Goal: Information Seeking & Learning: Learn about a topic

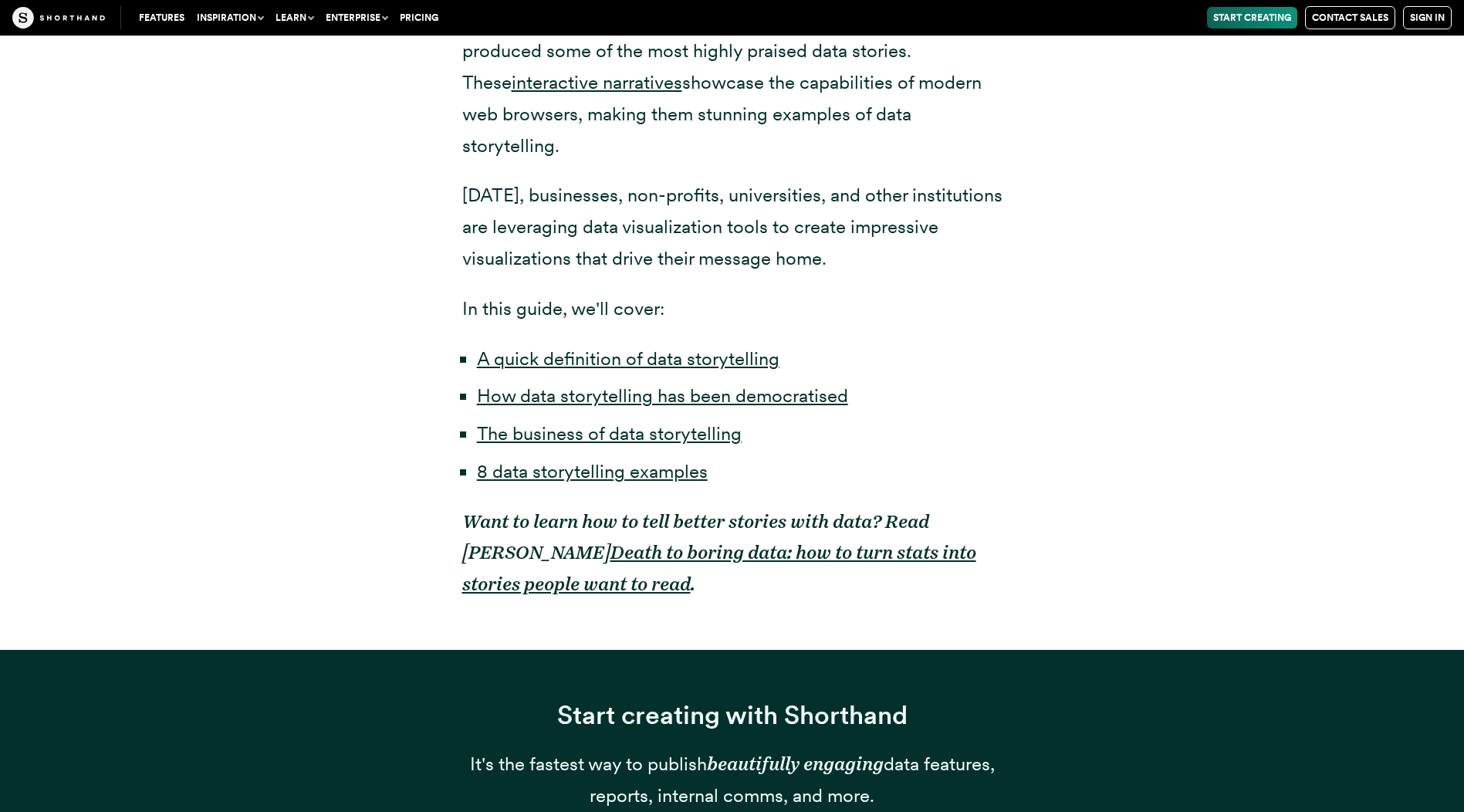
scroll to position [1199, 0]
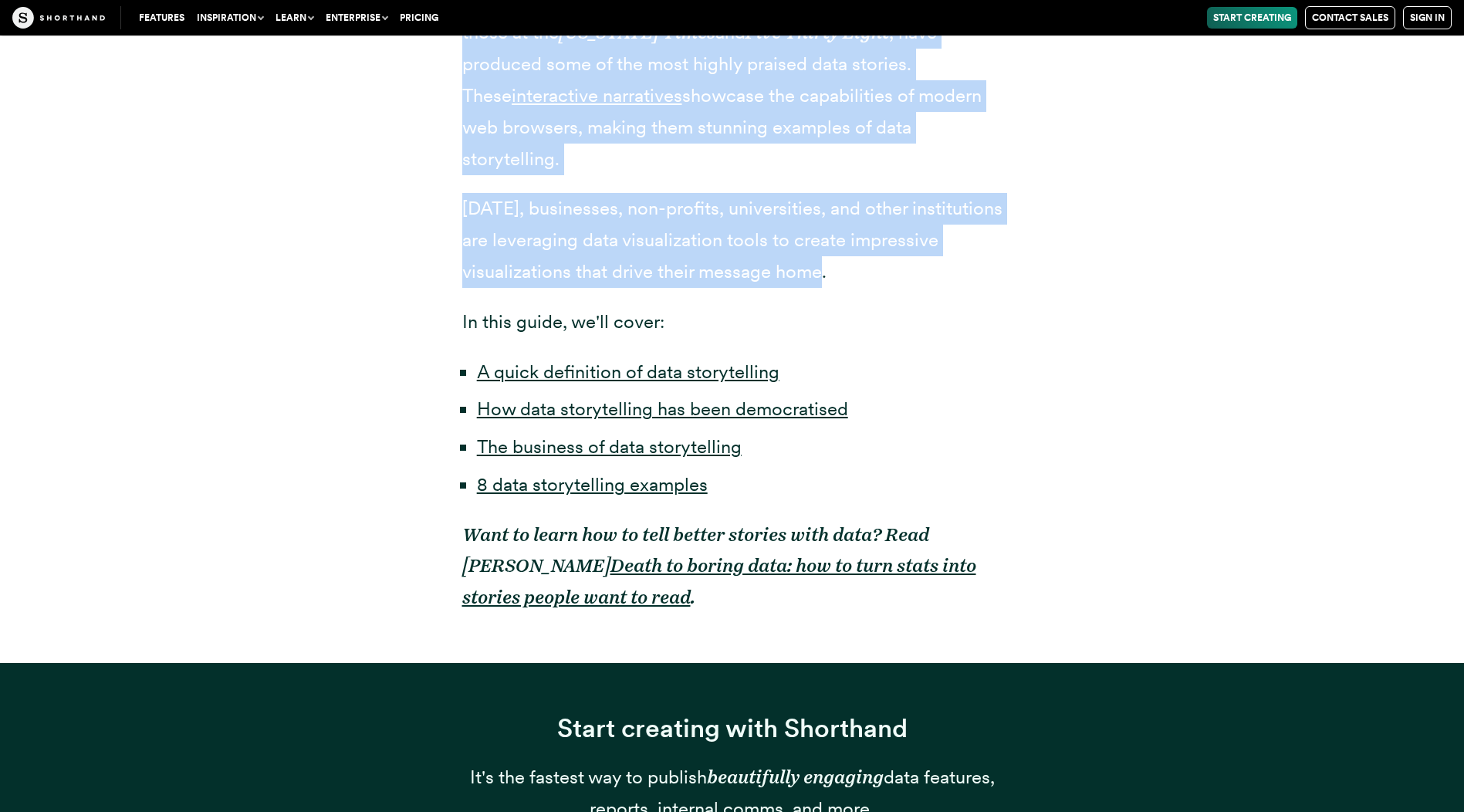
drag, startPoint x: 550, startPoint y: 442, endPoint x: 844, endPoint y: 232, distance: 361.3
click at [844, 232] on div "Over the last five years, we’ve seen an explosion in excellent data storytellin…" at bounding box center [732, 138] width 540 height 1049
drag, startPoint x: 844, startPoint y: 232, endPoint x: 772, endPoint y: 226, distance: 72.2
copy div "ver the last five years, we’ve seen an explosion in excellent data storytelling…"
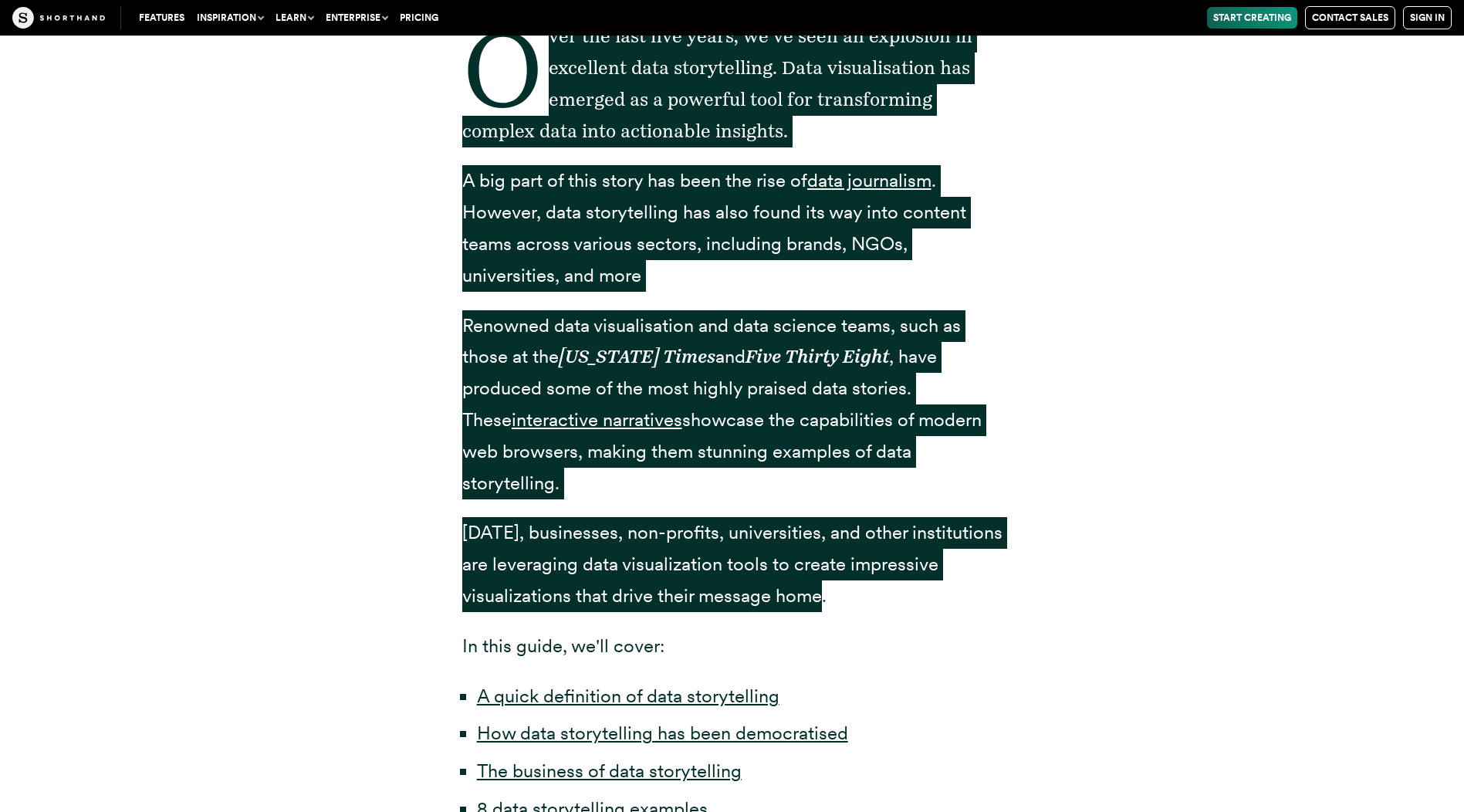
scroll to position [736, 0]
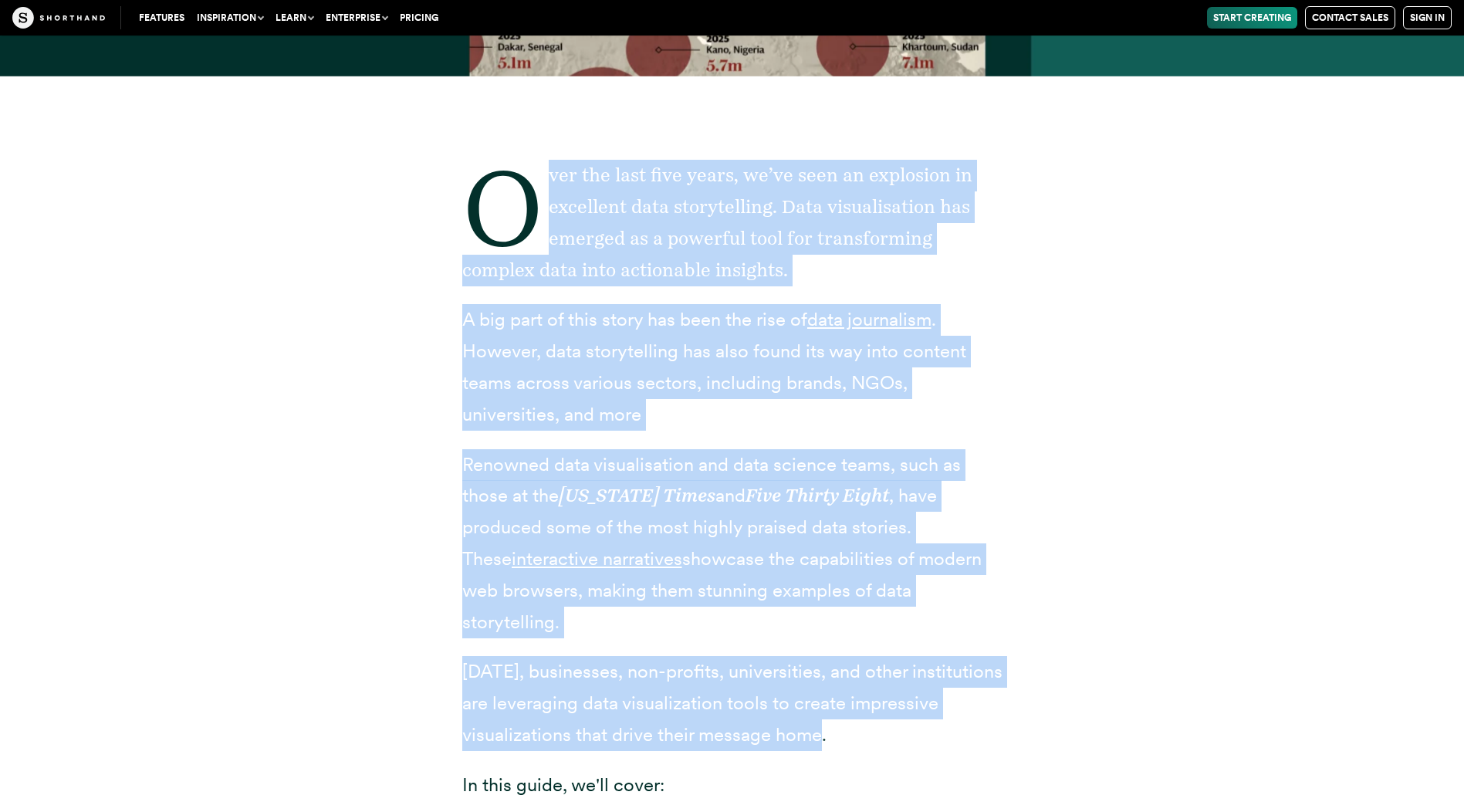
click at [790, 249] on p "Over the last five years, we’ve seen an explosion in excellent data storytellin…" at bounding box center [732, 223] width 540 height 126
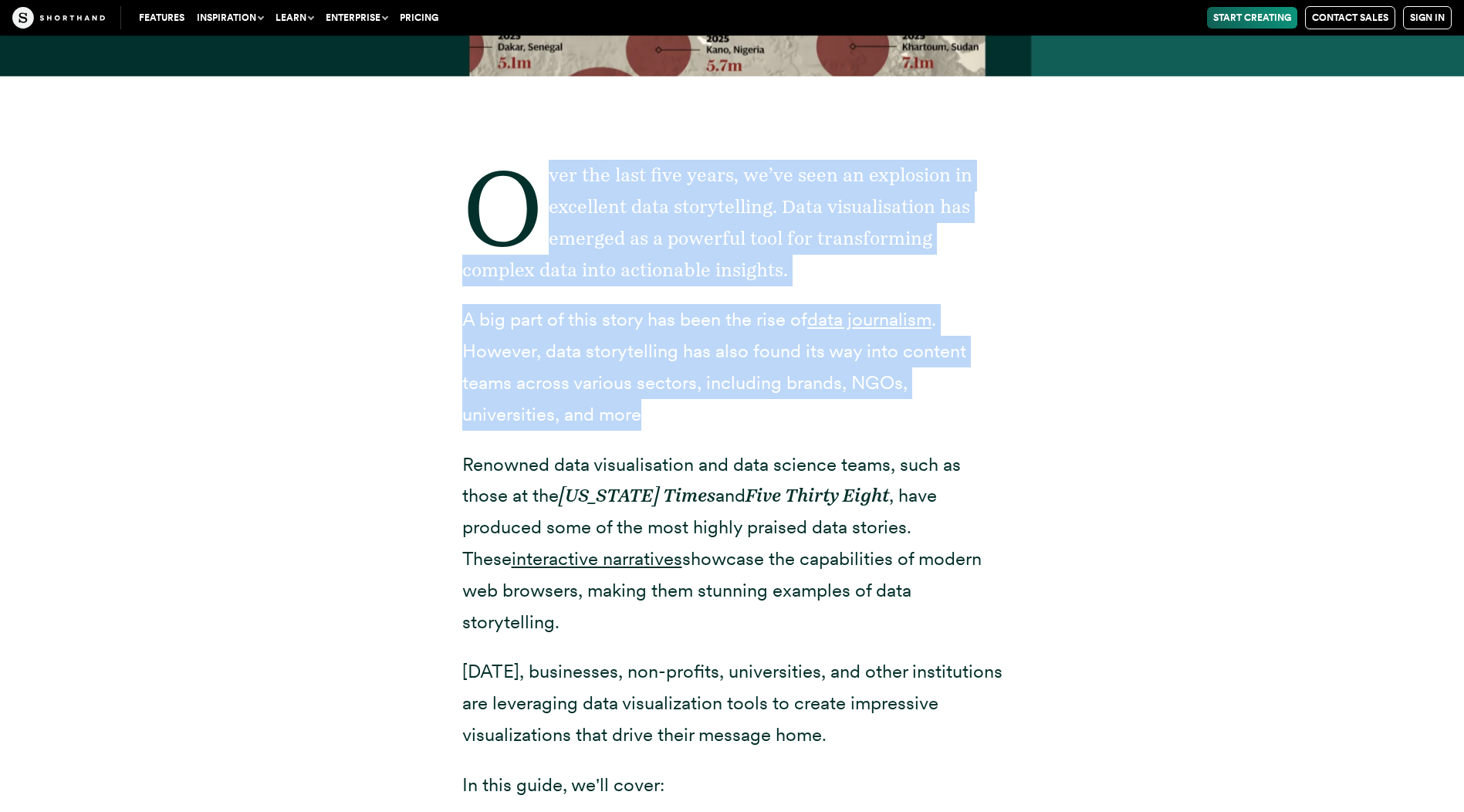
drag, startPoint x: 640, startPoint y: 414, endPoint x: 397, endPoint y: 175, distance: 340.8
click at [397, 174] on div "Over the last five years, we’ve seen an explosion in excellent data storytellin…" at bounding box center [732, 601] width 1204 height 1049
copy div "ver the last five years, we’ve seen an explosion in excellent data storytelling…"
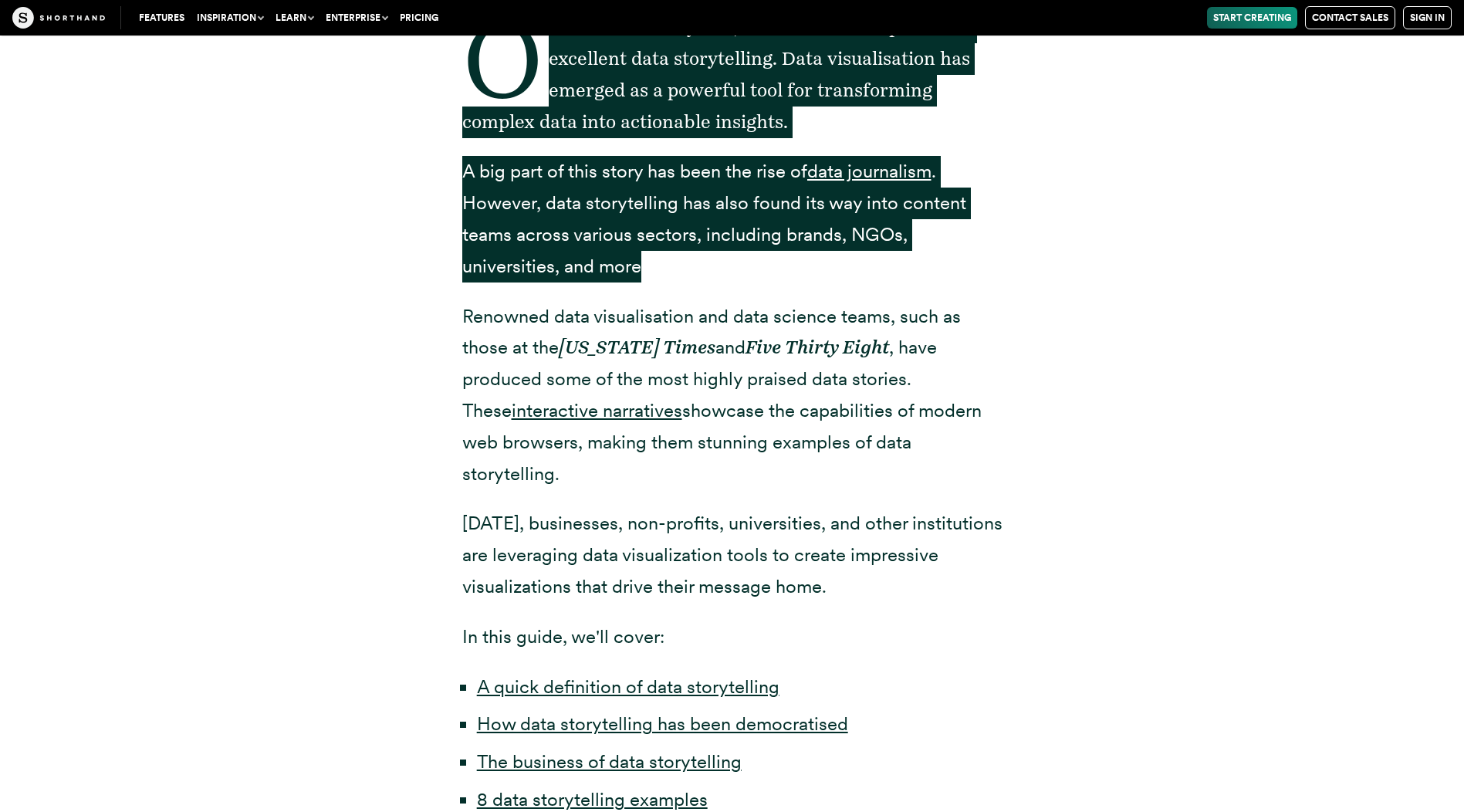
scroll to position [890, 0]
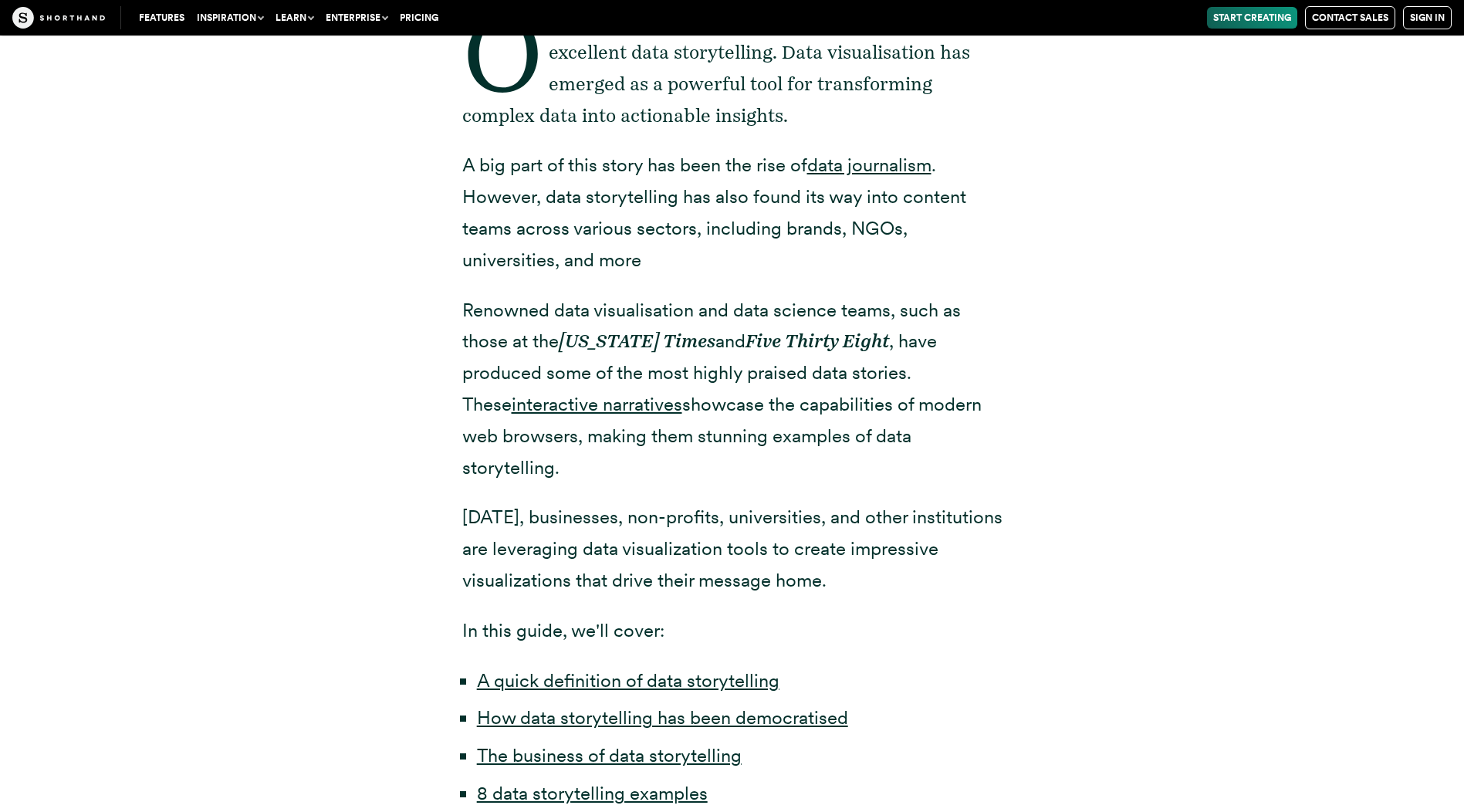
click at [977, 290] on div "Over the last five years, we’ve seen an explosion in excellent data storytellin…" at bounding box center [732, 446] width 540 height 1049
click at [864, 164] on link "data journalism" at bounding box center [870, 165] width 124 height 22
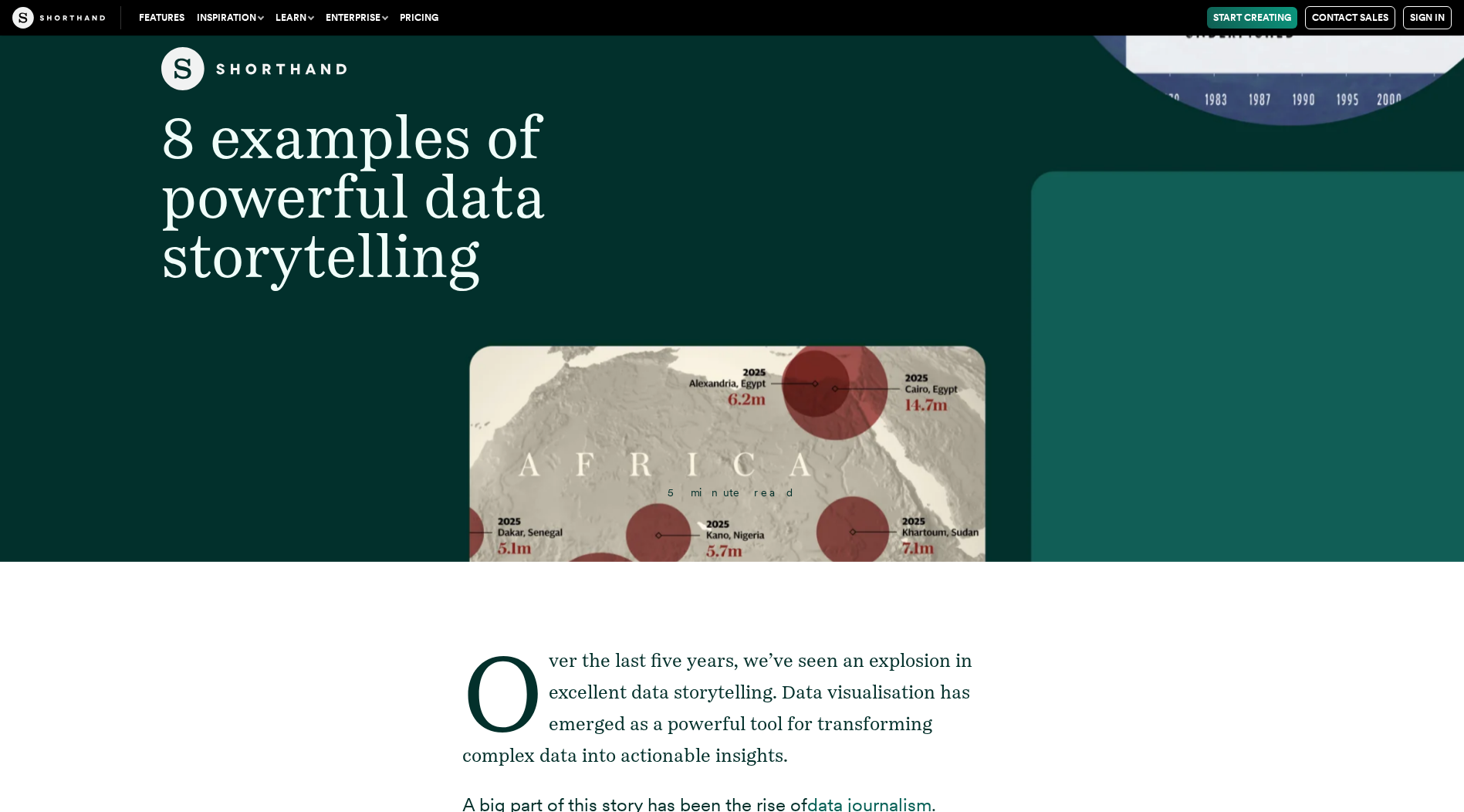
scroll to position [581, 0]
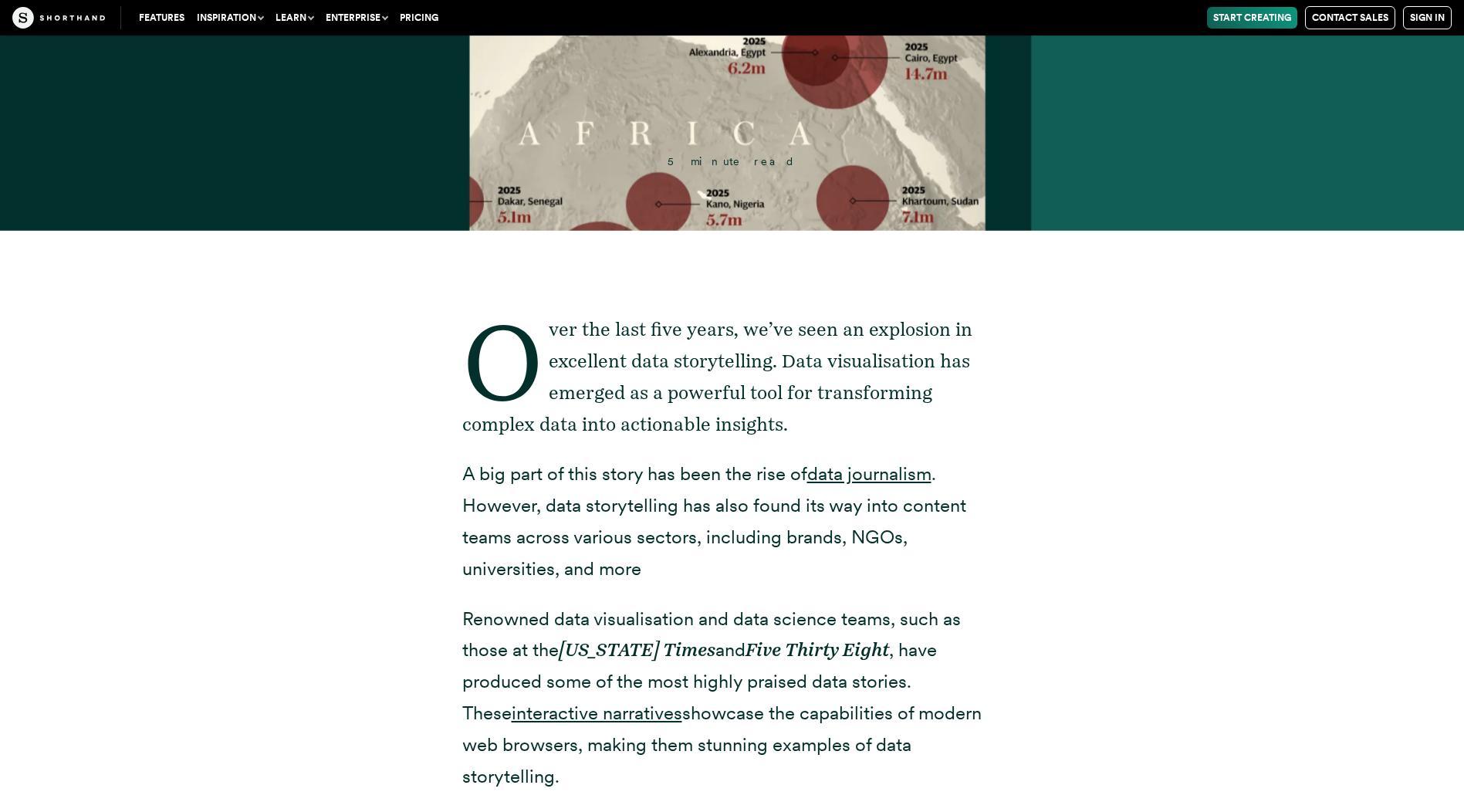
click at [1265, 528] on div "Over the last five years, we’ve seen an explosion in excellent data storytellin…" at bounding box center [732, 755] width 1204 height 1049
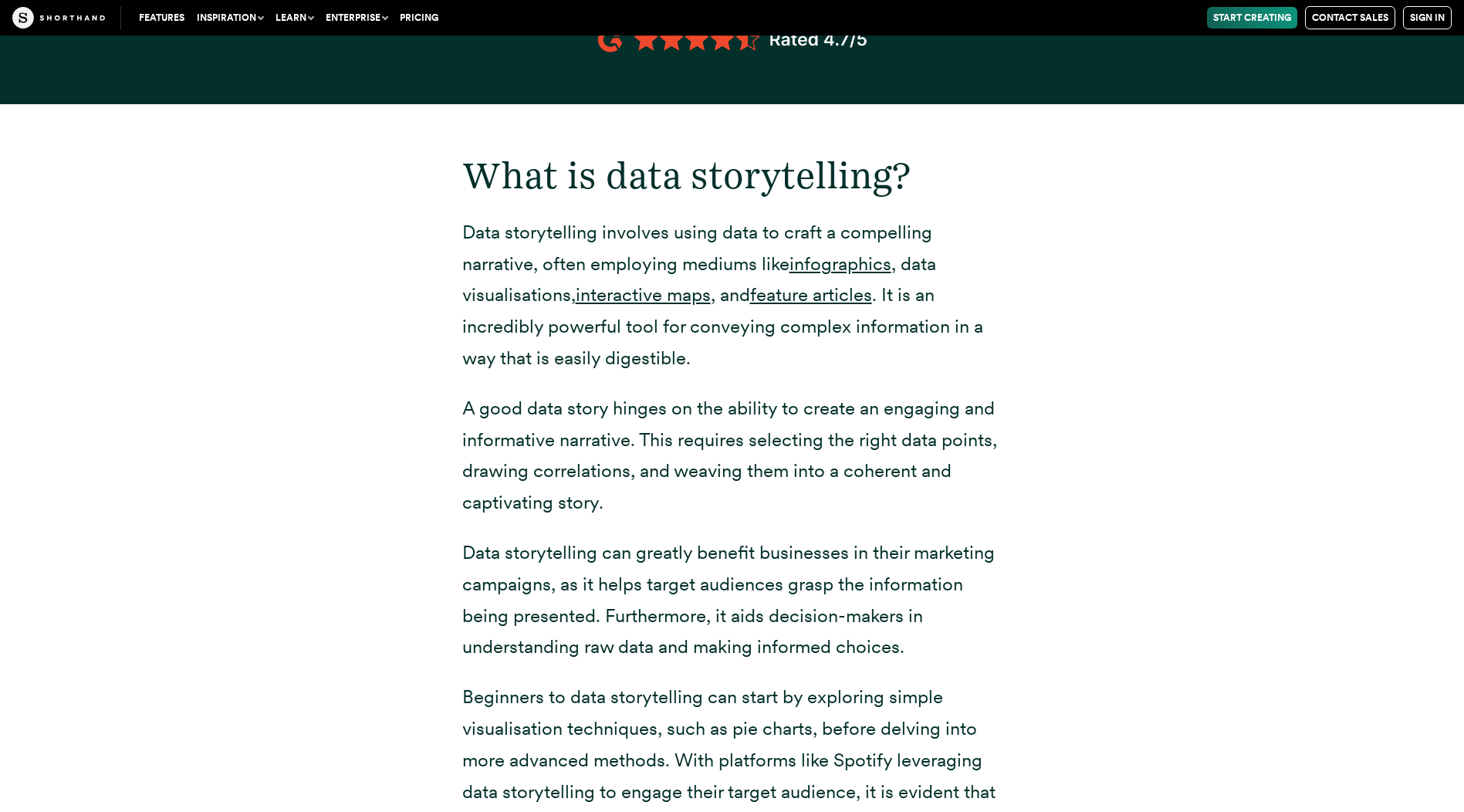
scroll to position [2125, 0]
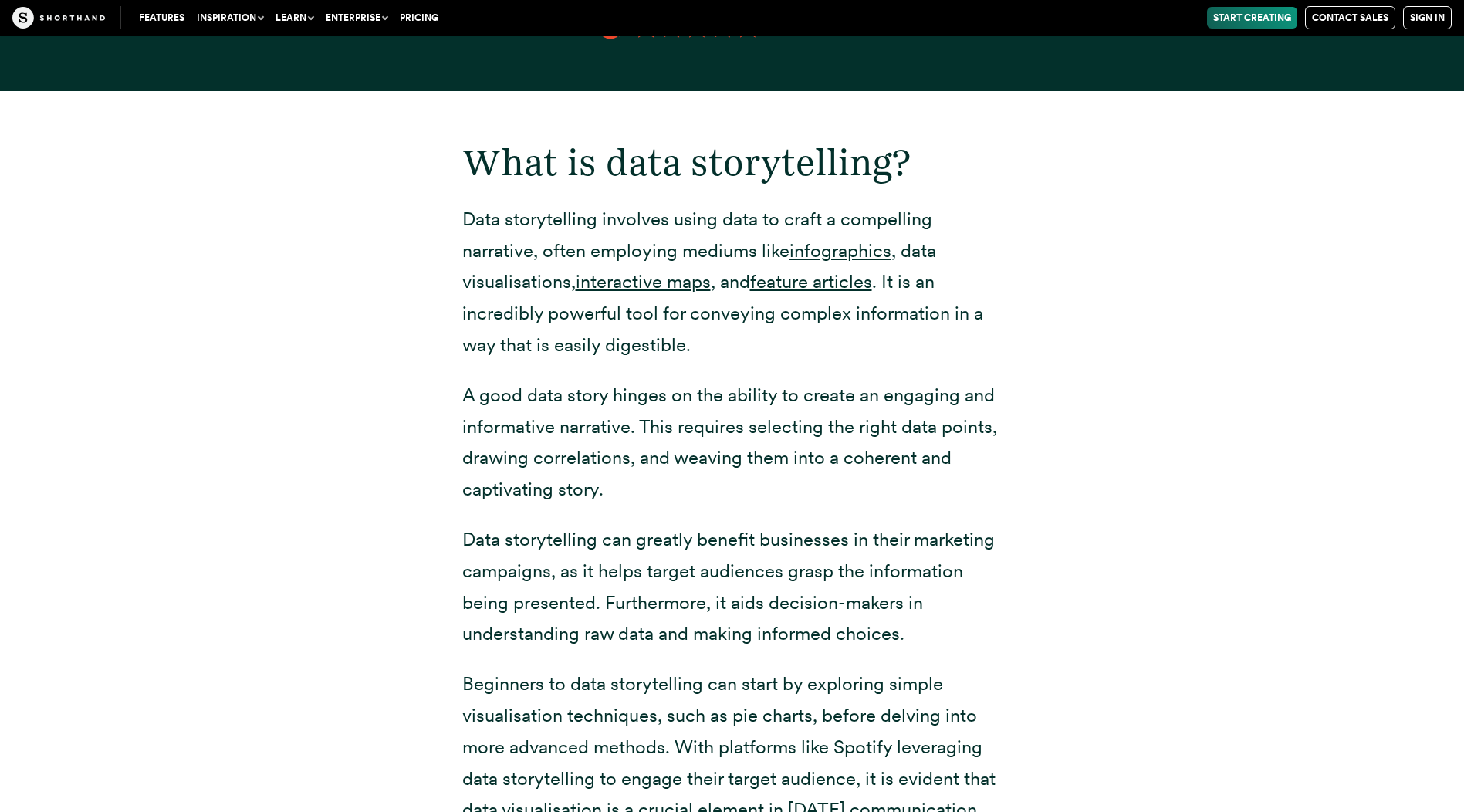
click at [462, 204] on p "Data storytelling involves using data to craft a compelling narrative, often em…" at bounding box center [732, 282] width 540 height 157
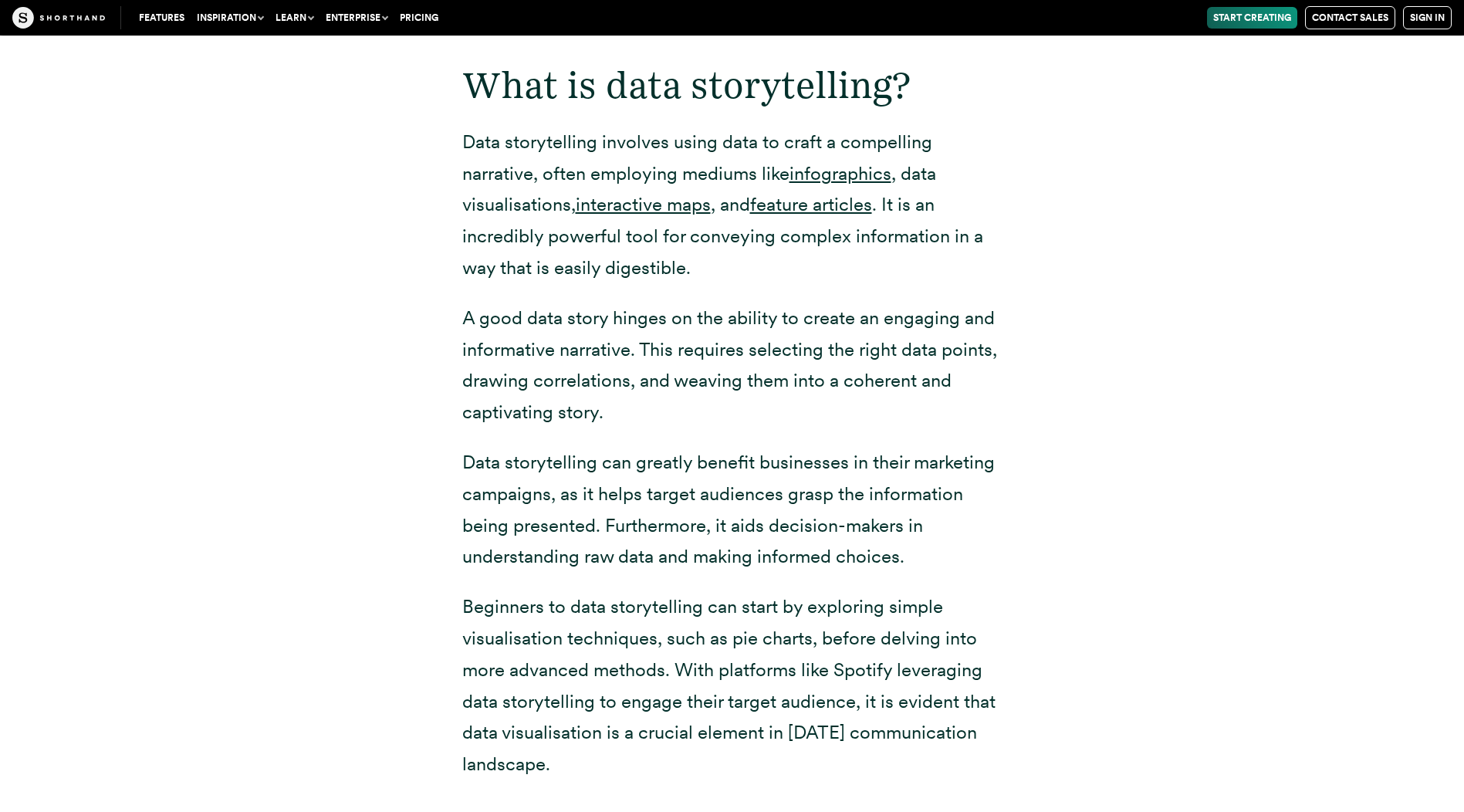
drag, startPoint x: 462, startPoint y: 51, endPoint x: 747, endPoint y: 714, distance: 721.7
click at [748, 719] on div "What is data storytelling? Data storytelling involves using data to craft a com…" at bounding box center [732, 397] width 540 height 766
copy div "What is data storytelling? Data storytelling involves using data to craft a com…"
click at [1103, 278] on div "What is data storytelling? Data storytelling involves using data to craft a com…" at bounding box center [732, 406] width 1204 height 785
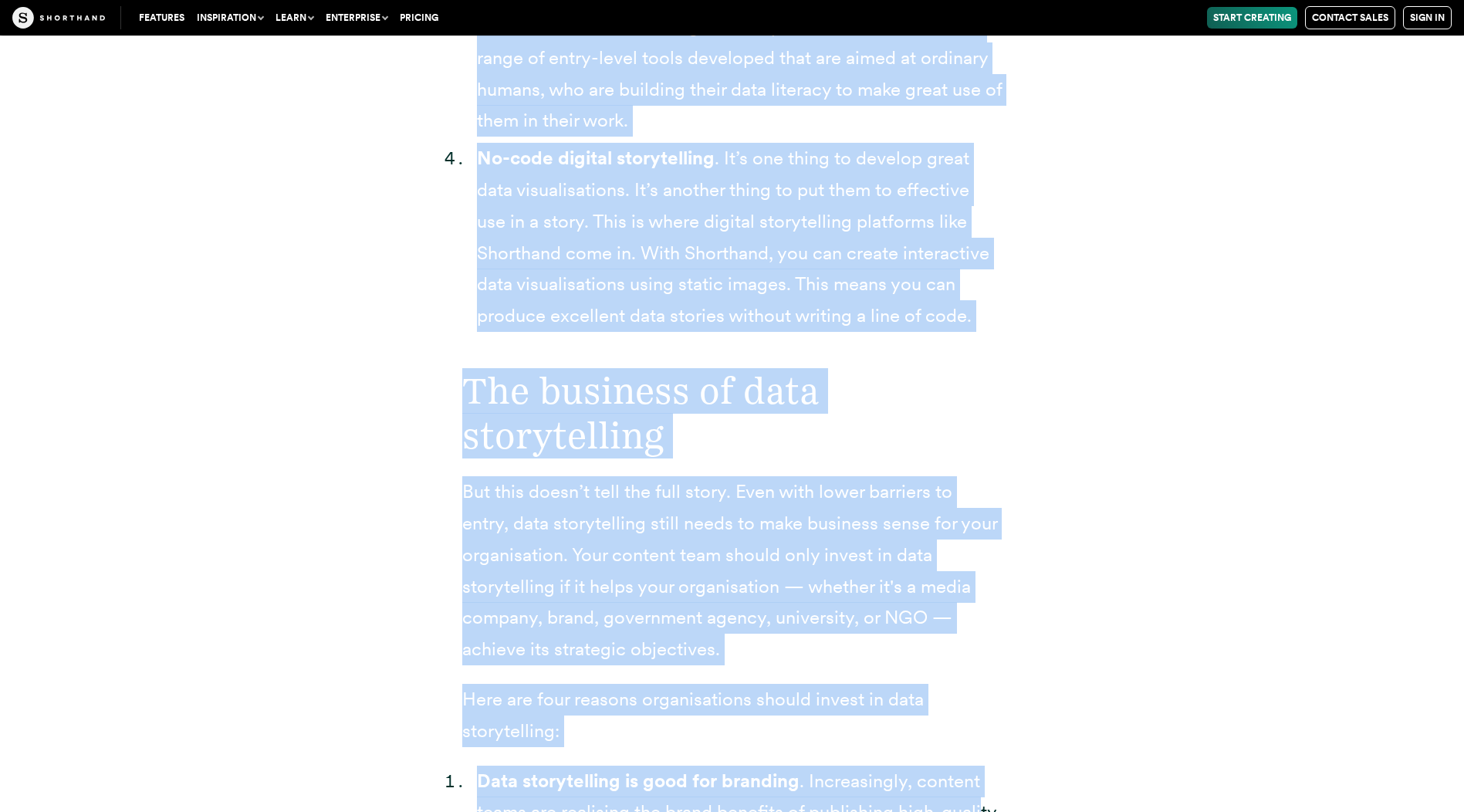
scroll to position [4029, 0]
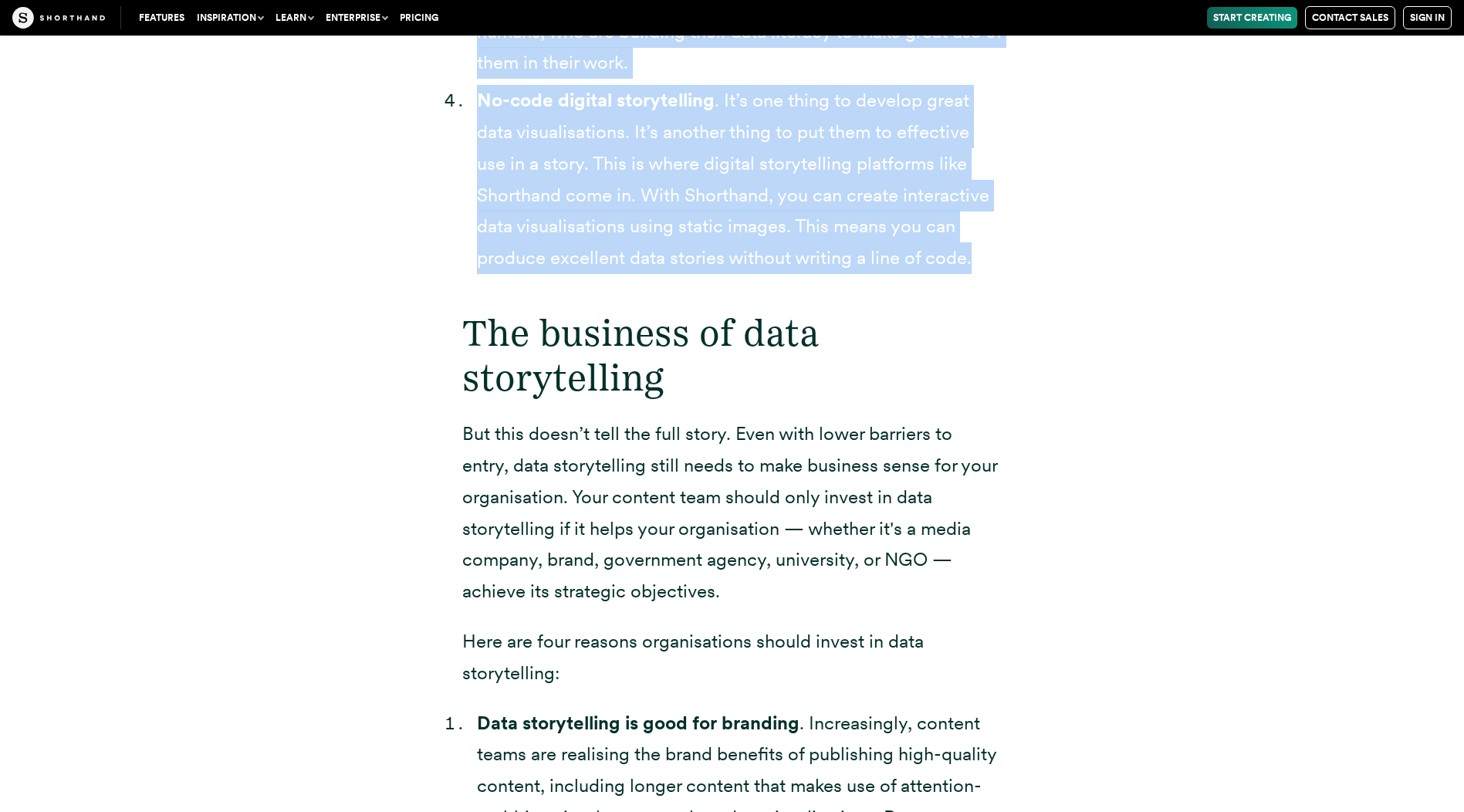
drag, startPoint x: 466, startPoint y: 106, endPoint x: 970, endPoint y: 233, distance: 519.8
drag, startPoint x: 969, startPoint y: 233, endPoint x: 912, endPoint y: 222, distance: 58.1
copy div "Lor ipsumdolorsitam co adip elitseddoeiu Temp’i utl etdolor, magnaa: eni (ad mi…"
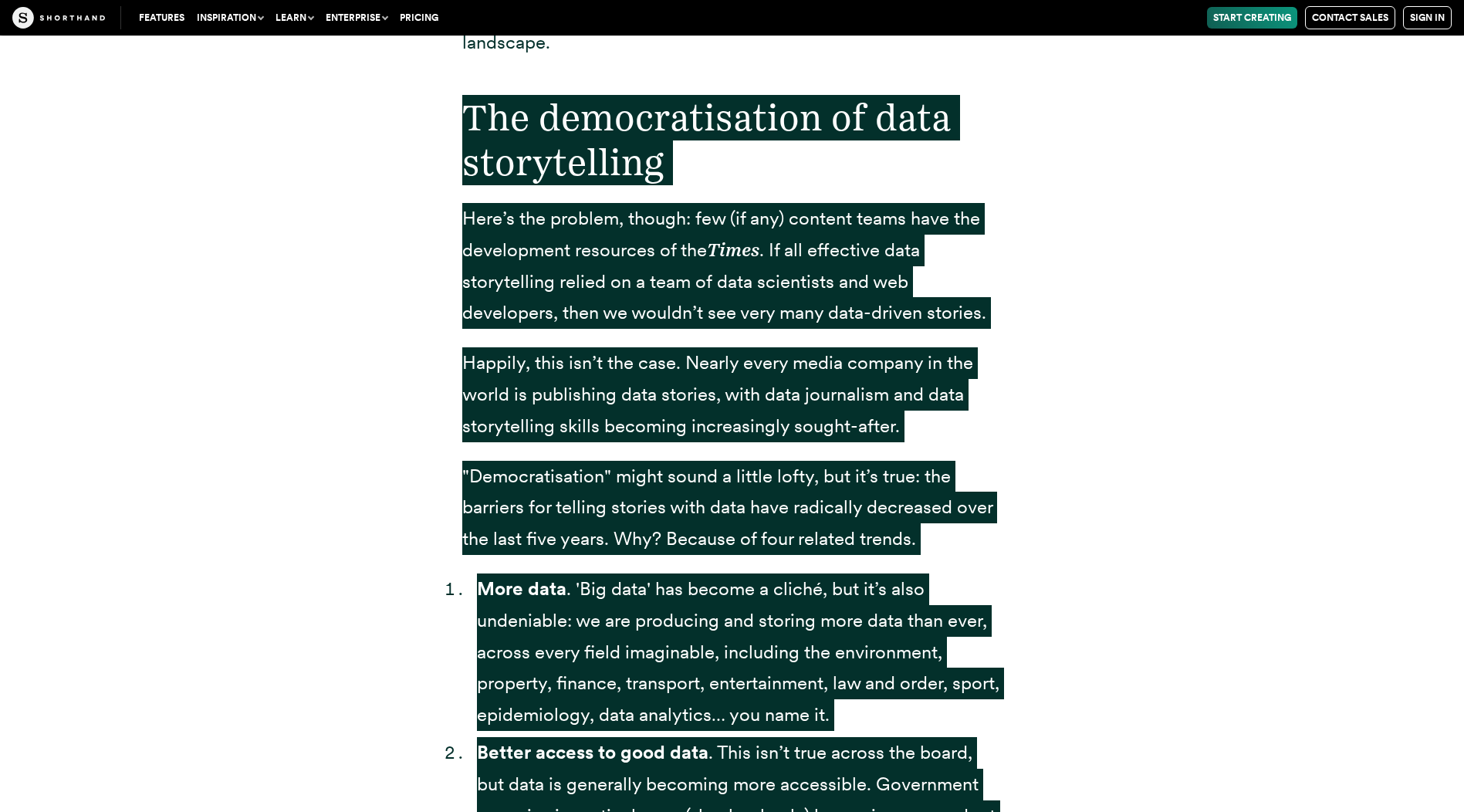
scroll to position [2794, 0]
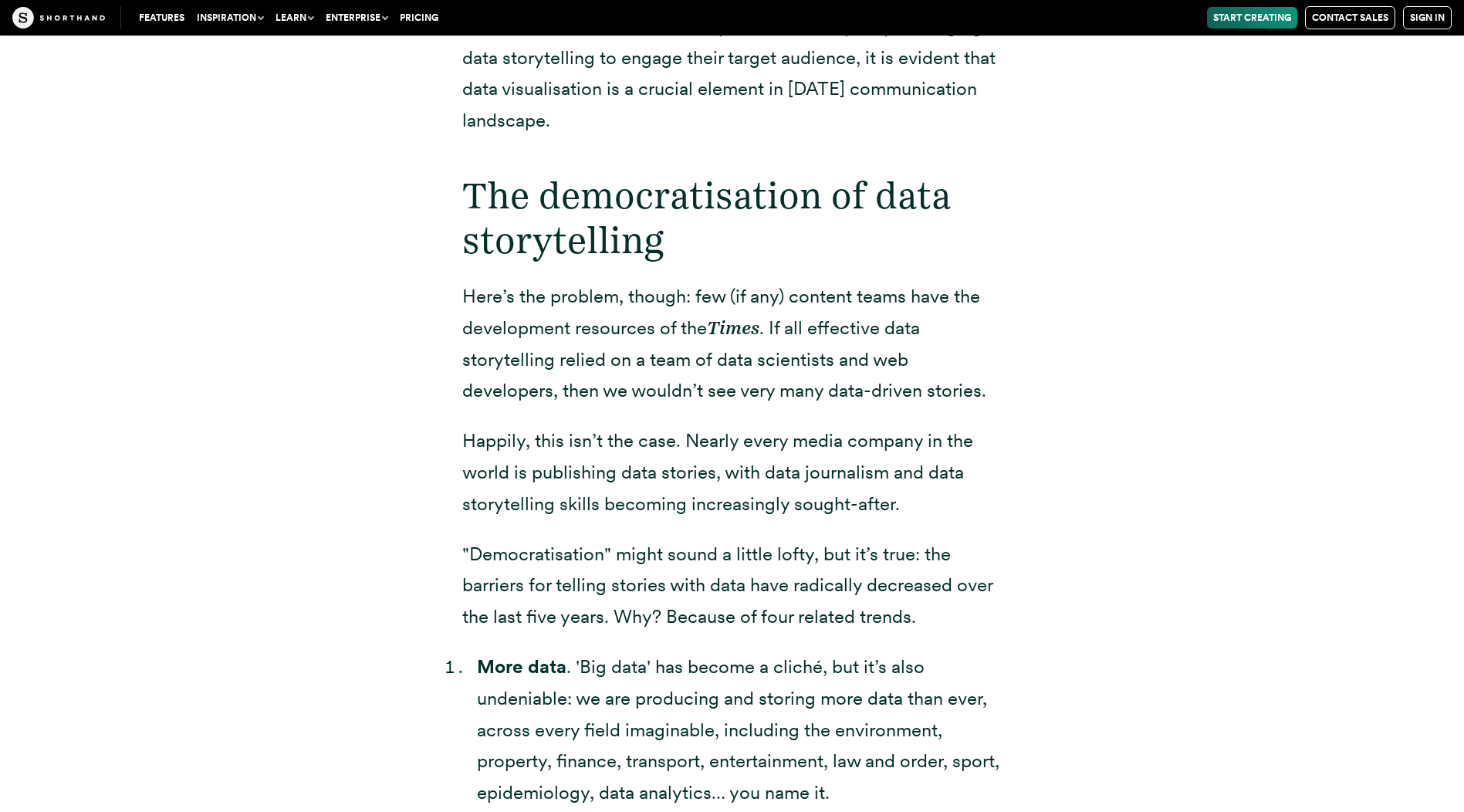
scroll to position [2871, 0]
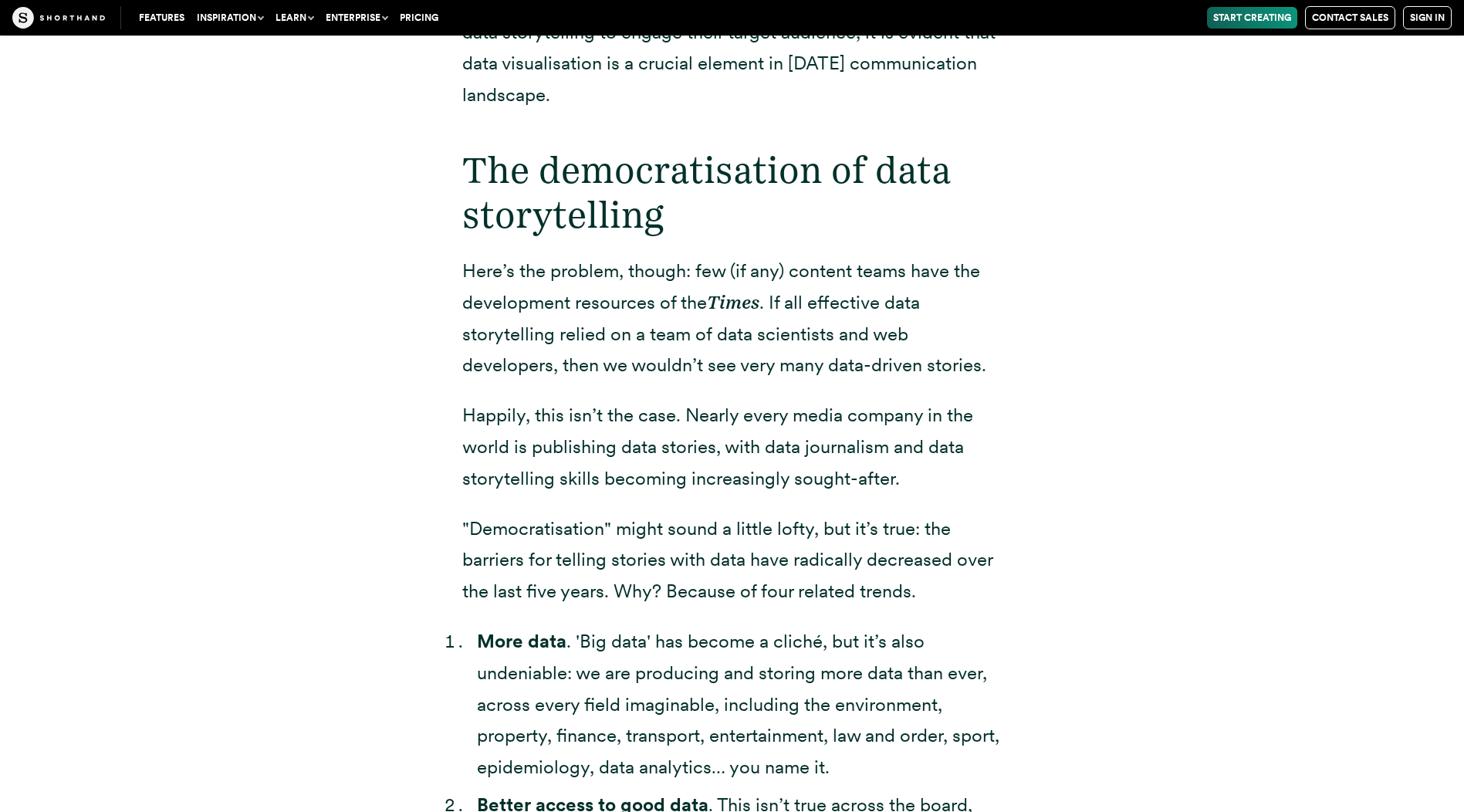
drag, startPoint x: 924, startPoint y: 499, endPoint x: 999, endPoint y: 564, distance: 99.2
click at [999, 564] on p ""Democratisation" might sound a little lofty, but it’s true: the barriers for t…" at bounding box center [732, 560] width 540 height 94
drag, startPoint x: 999, startPoint y: 564, endPoint x: 918, endPoint y: 529, distance: 88.2
copy p "the barriers for telling stories with data have radically decreased over the la…"
click at [701, 626] on li "More data . 'Big data' has become a cliché, but it’s also undeniable: we are pr…" at bounding box center [739, 704] width 526 height 157
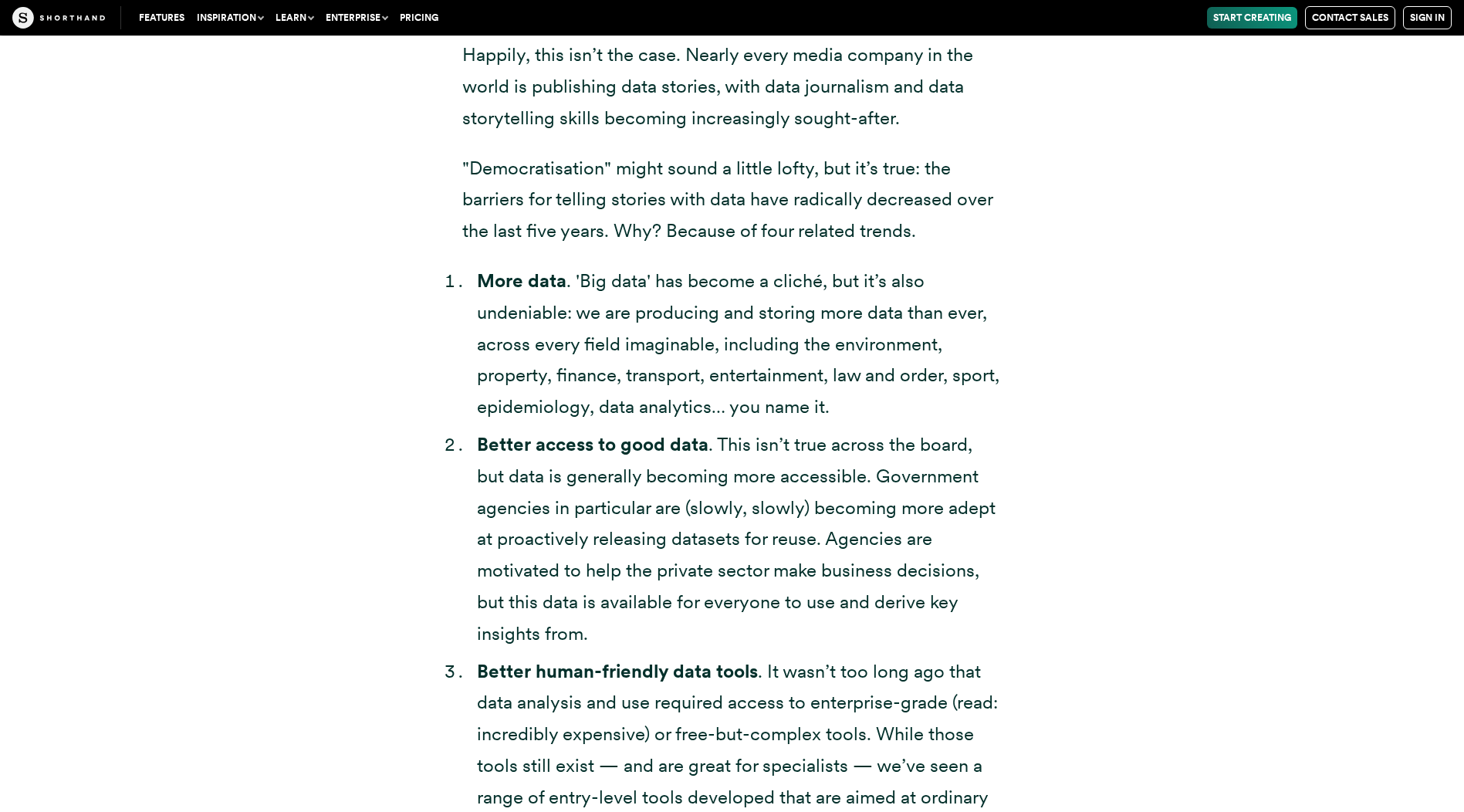
scroll to position [3489, 0]
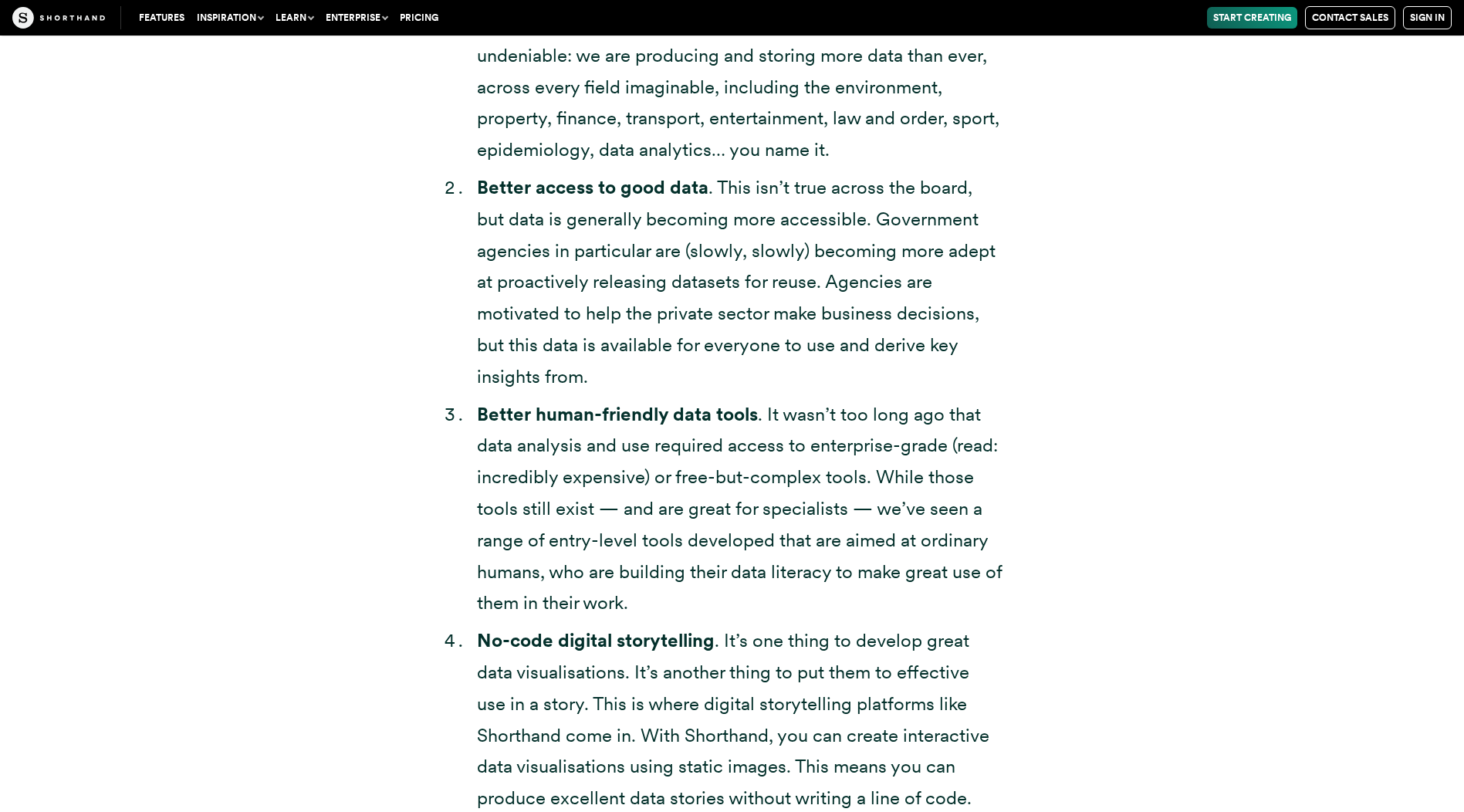
click at [758, 494] on li "Better human-friendly data tools . It wasn’t too long ago that data analysis an…" at bounding box center [739, 509] width 526 height 220
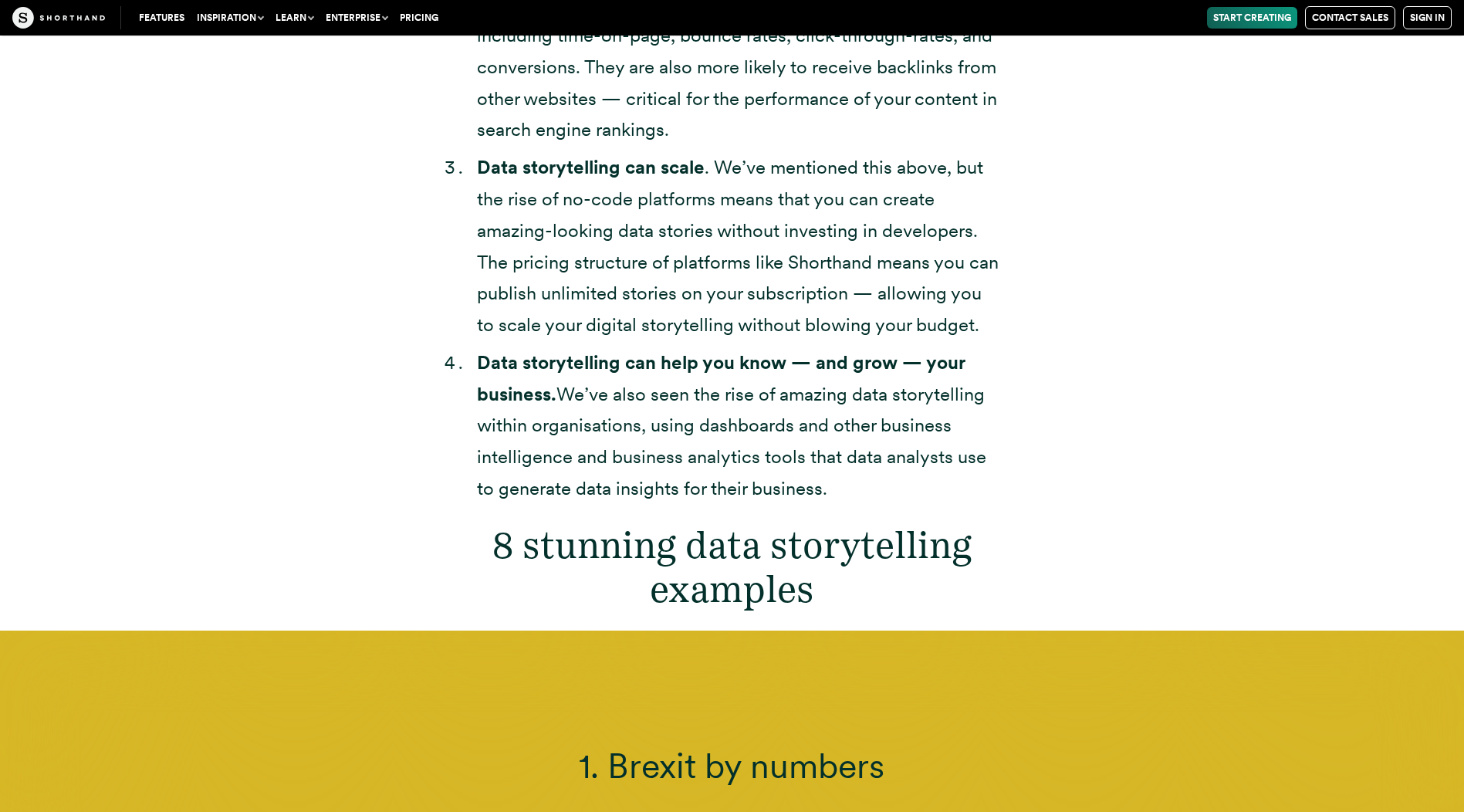
scroll to position [5062, 0]
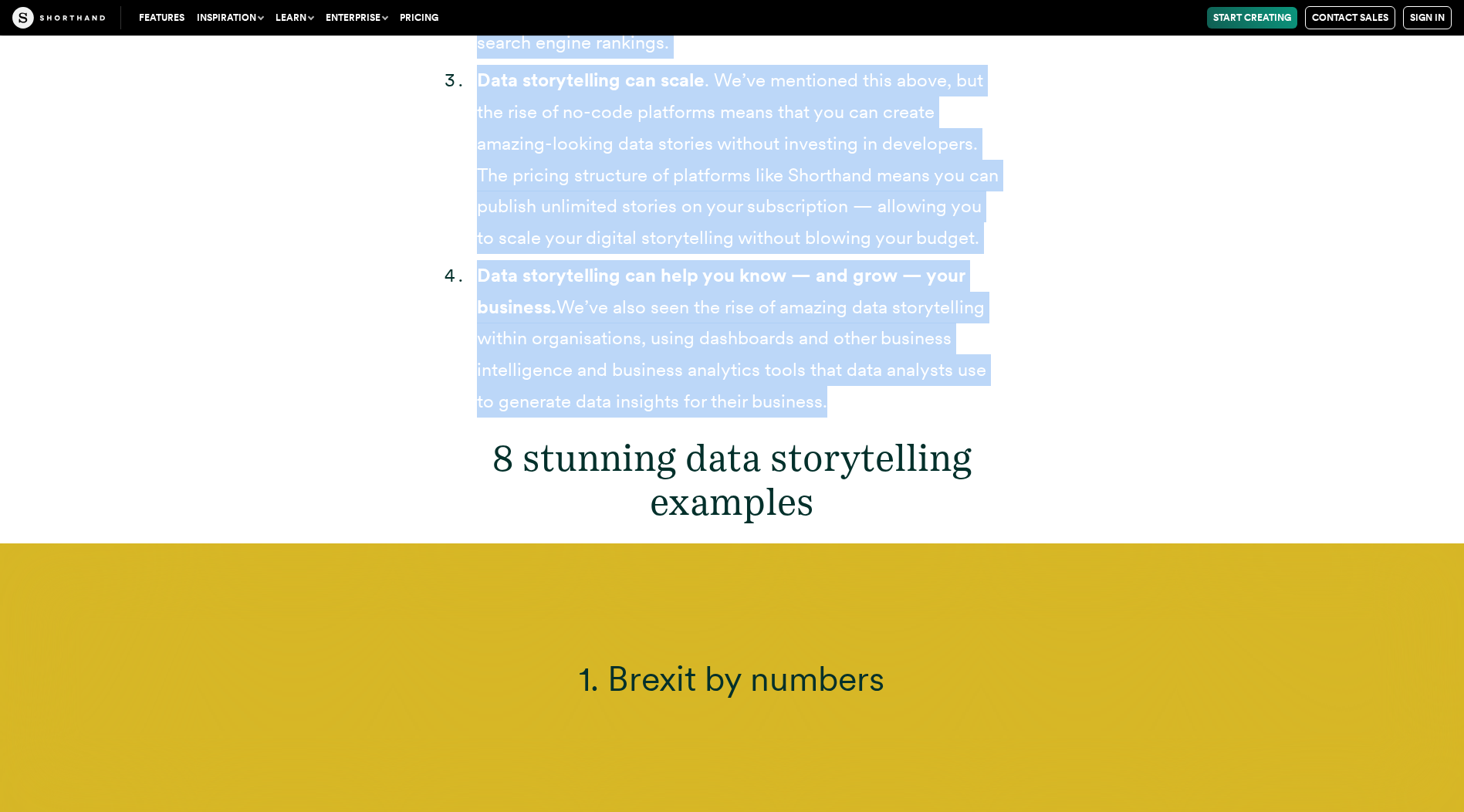
drag, startPoint x: 469, startPoint y: 295, endPoint x: 835, endPoint y: 366, distance: 372.8
drag, startPoint x: 835, startPoint y: 366, endPoint x: 781, endPoint y: 337, distance: 61.3
copy div "Lor ipsumdol si amet consectetura Eli sedd eiusm’t inci utl etdo magna. Aliq en…"
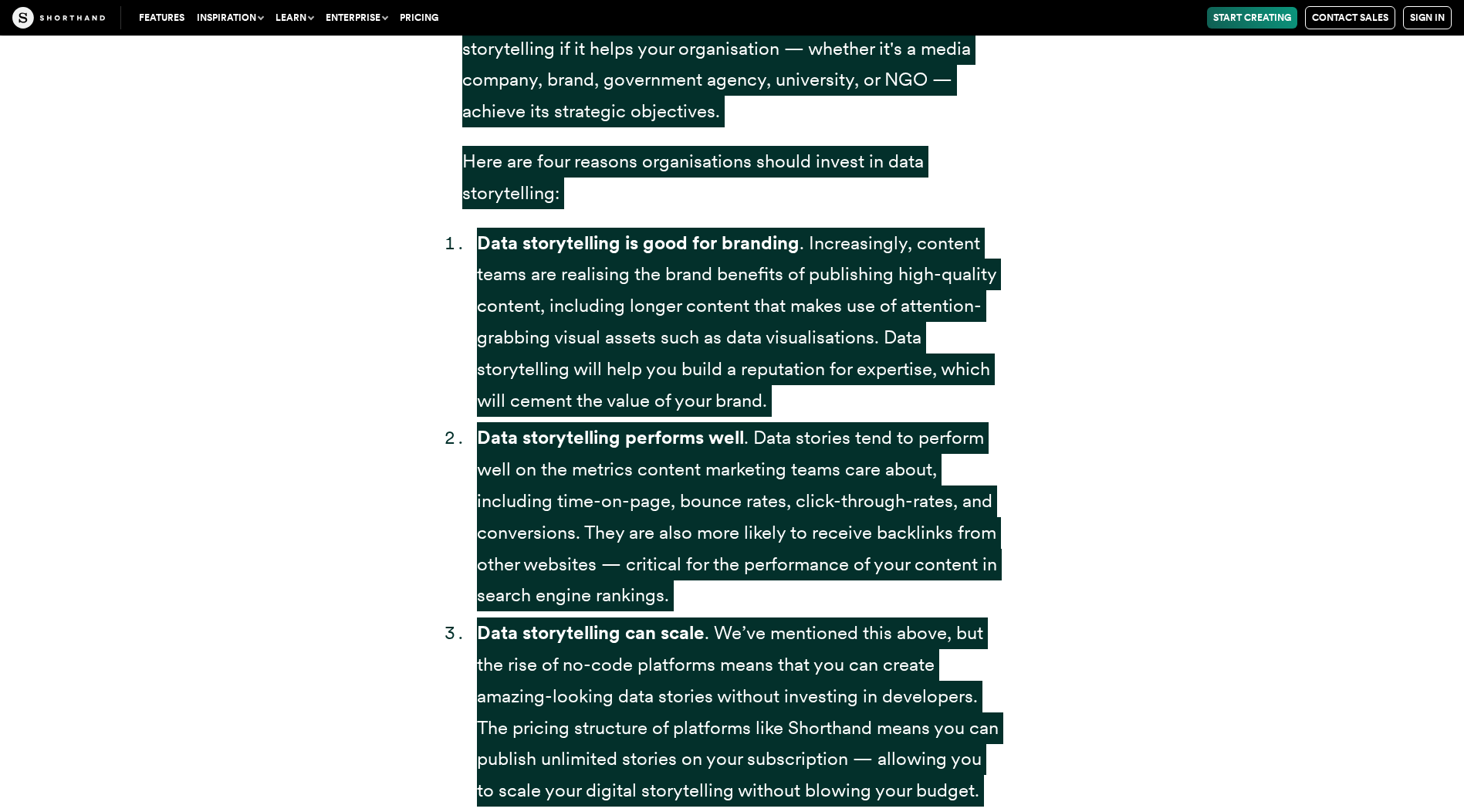
scroll to position [4213, 0]
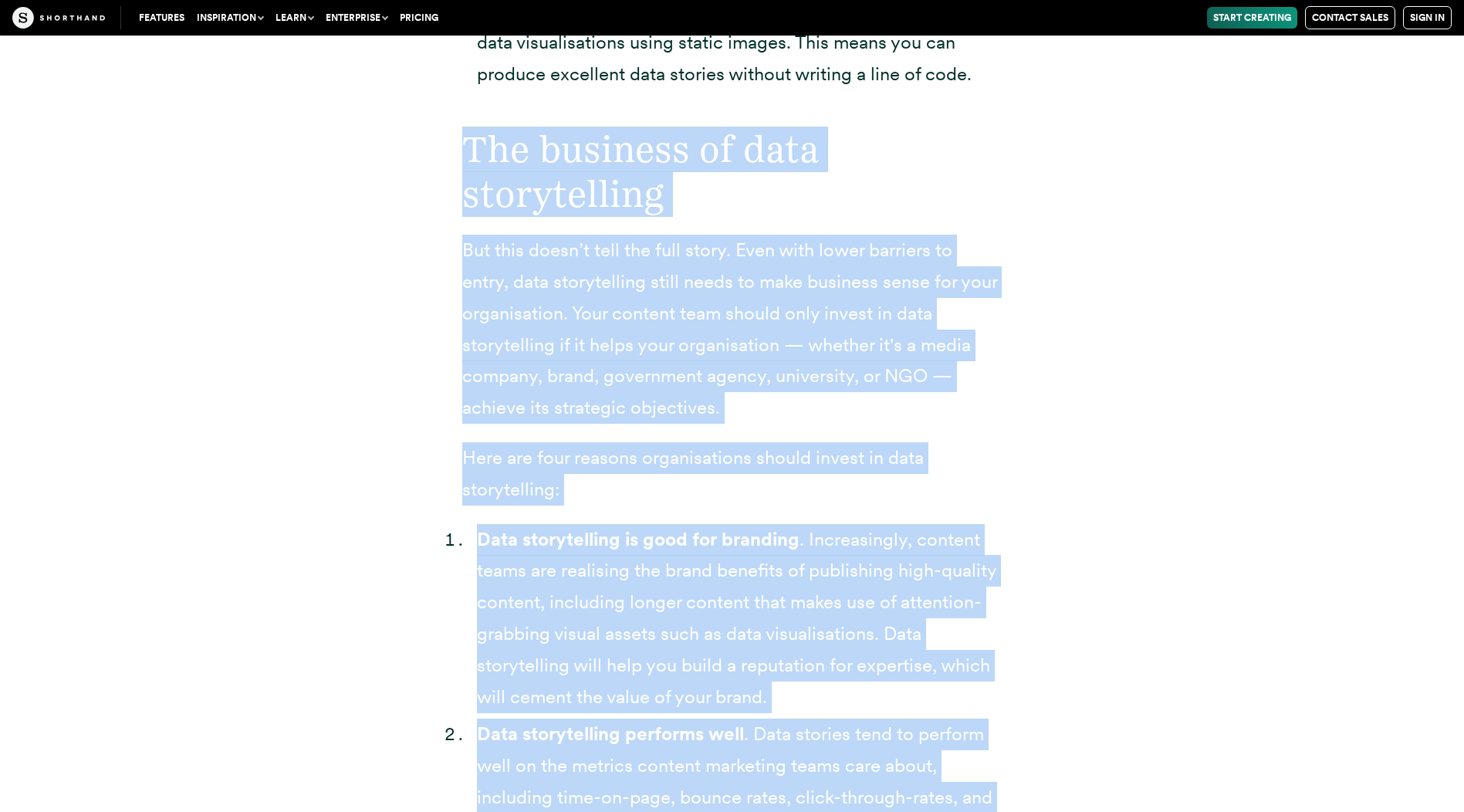
click at [667, 162] on h2 "The business of data storytelling" at bounding box center [732, 172] width 540 height 89
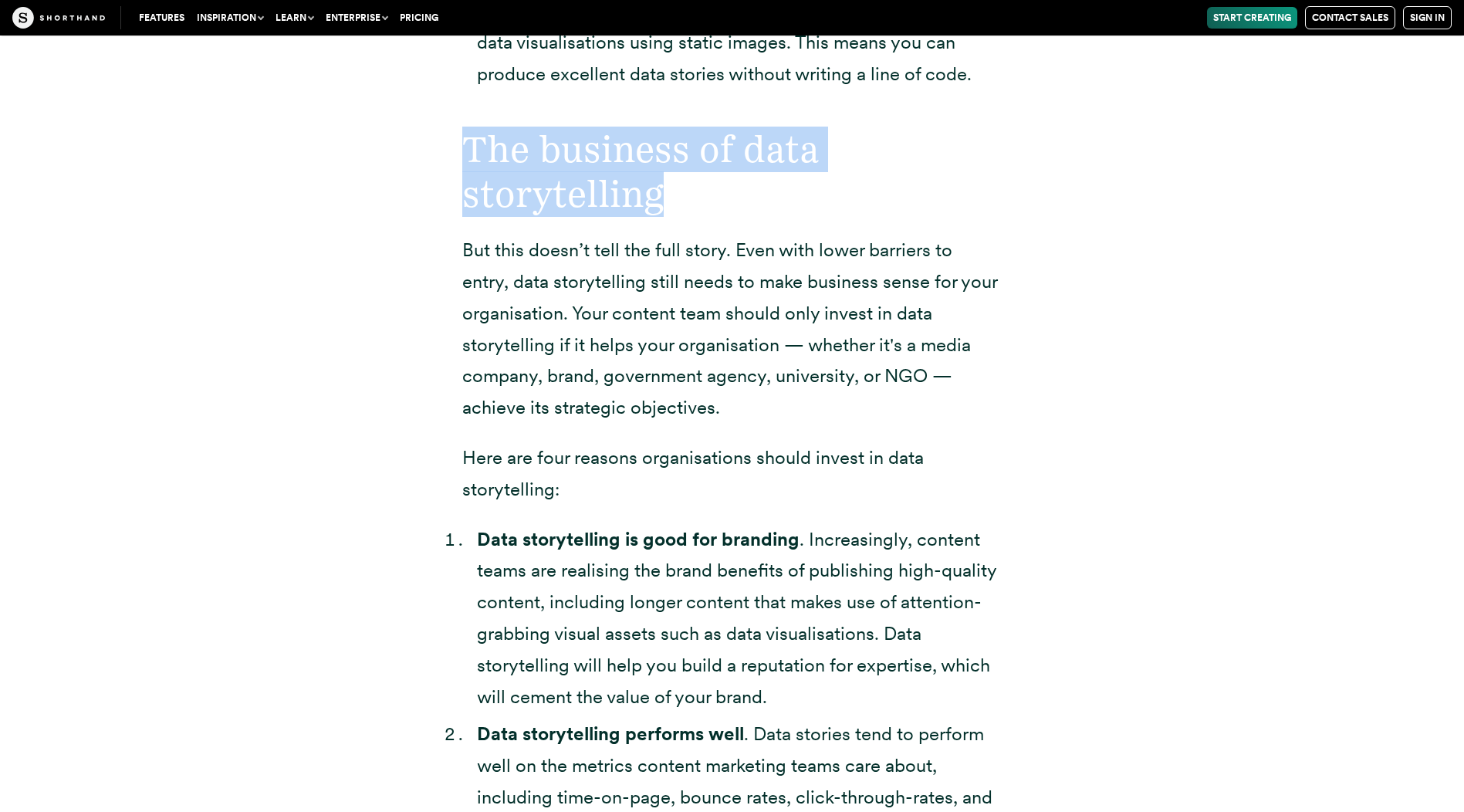
drag, startPoint x: 656, startPoint y: 169, endPoint x: 466, endPoint y: 121, distance: 196.0
click at [465, 128] on h2 "The business of data storytelling" at bounding box center [732, 172] width 540 height 89
copy h2 "The business of data storytelling"
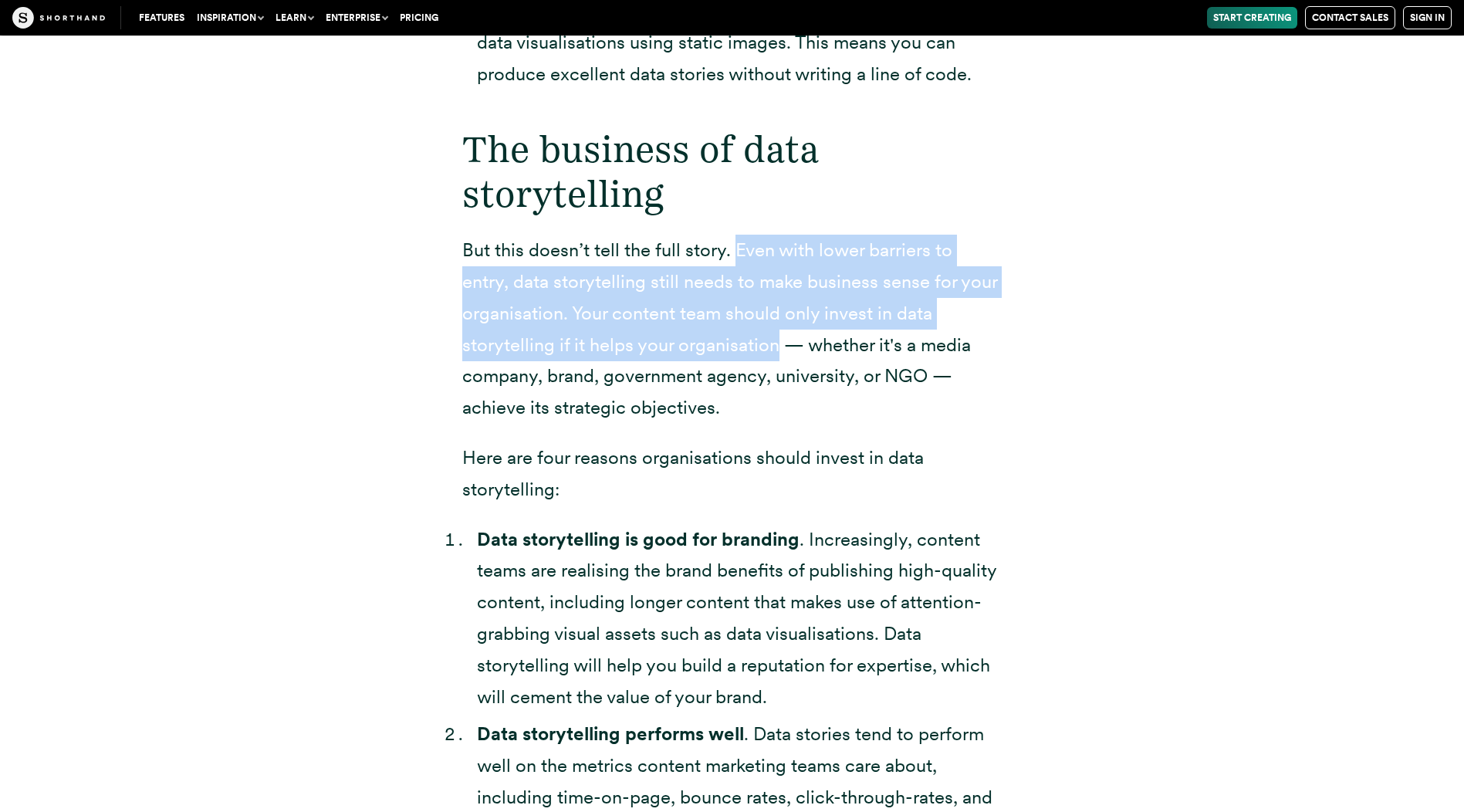
drag, startPoint x: 736, startPoint y: 214, endPoint x: 779, endPoint y: 309, distance: 104.3
click at [779, 309] on p "But this doesn’t tell the full story. Even with lower barriers to entry, data s…" at bounding box center [732, 329] width 540 height 189
drag, startPoint x: 779, startPoint y: 309, endPoint x: 766, endPoint y: 310, distance: 13.0
copy p "Even with lower barriers to entry, data storytelling still needs to make busine…"
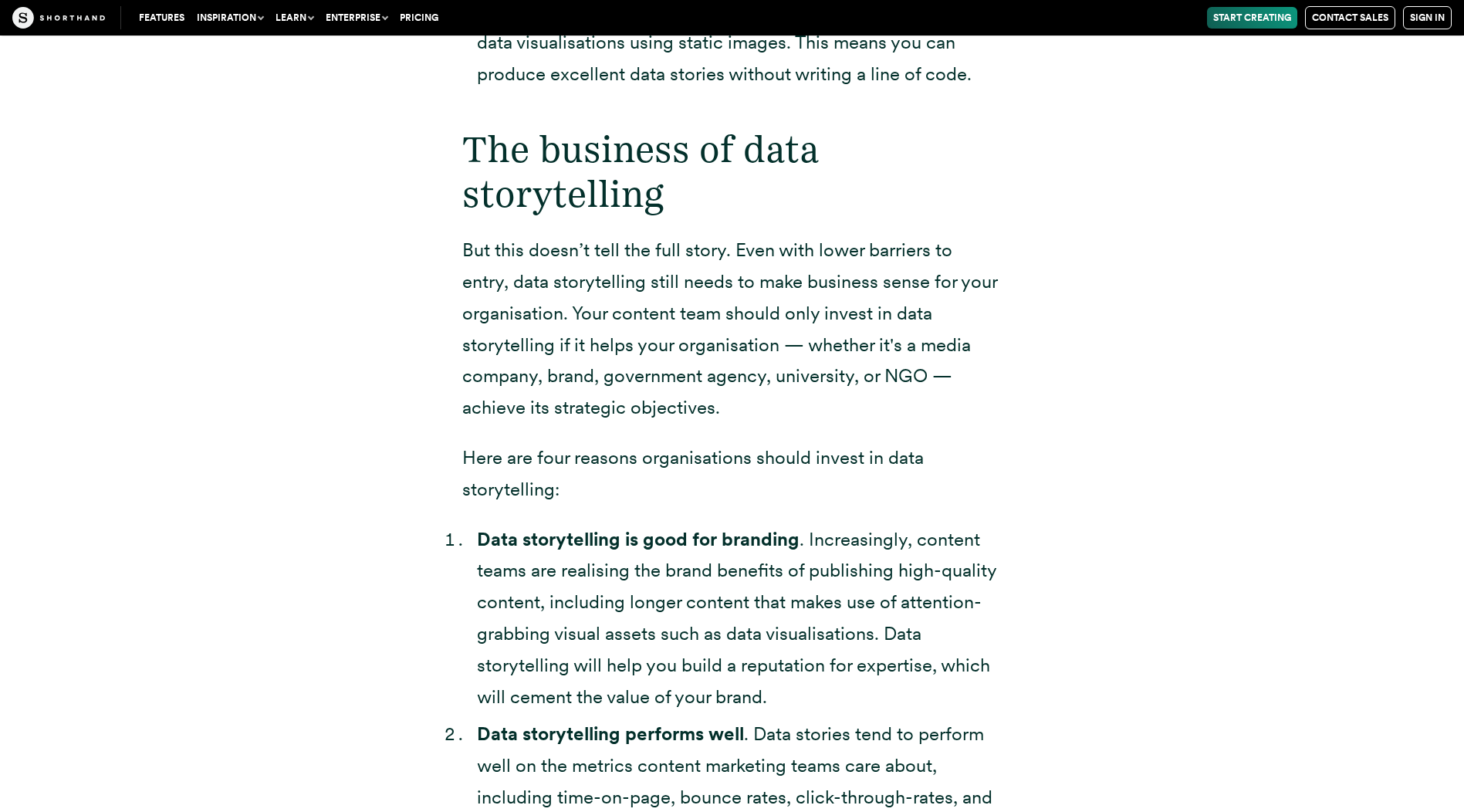
click at [478, 528] on strong "Data storytelling is good for branding" at bounding box center [638, 539] width 323 height 22
drag, startPoint x: 478, startPoint y: 504, endPoint x: 801, endPoint y: 508, distance: 323.0
click at [801, 524] on li "Data storytelling is good for branding . Increasingly, content teams are realis…" at bounding box center [739, 619] width 526 height 189
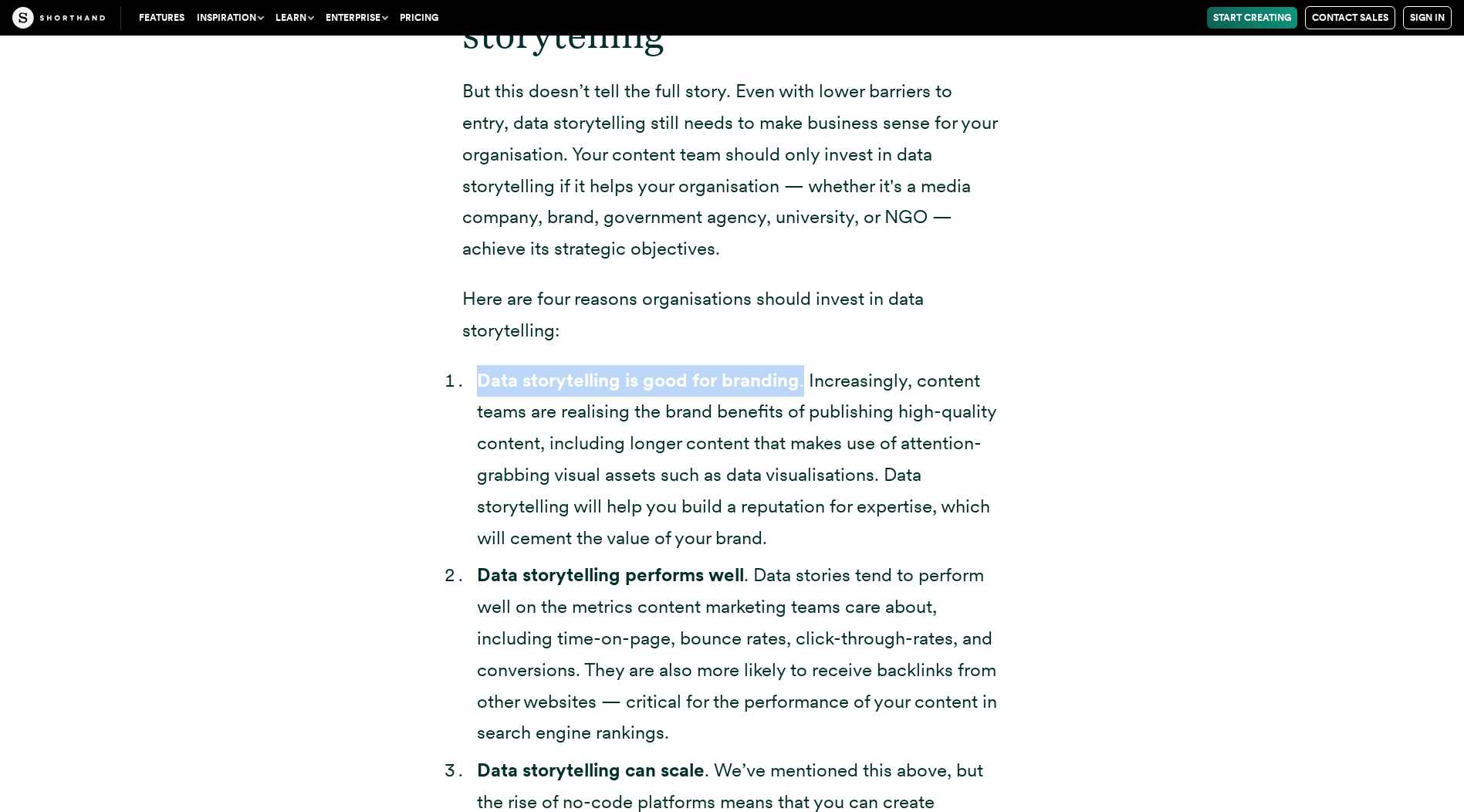
scroll to position [4368, 0]
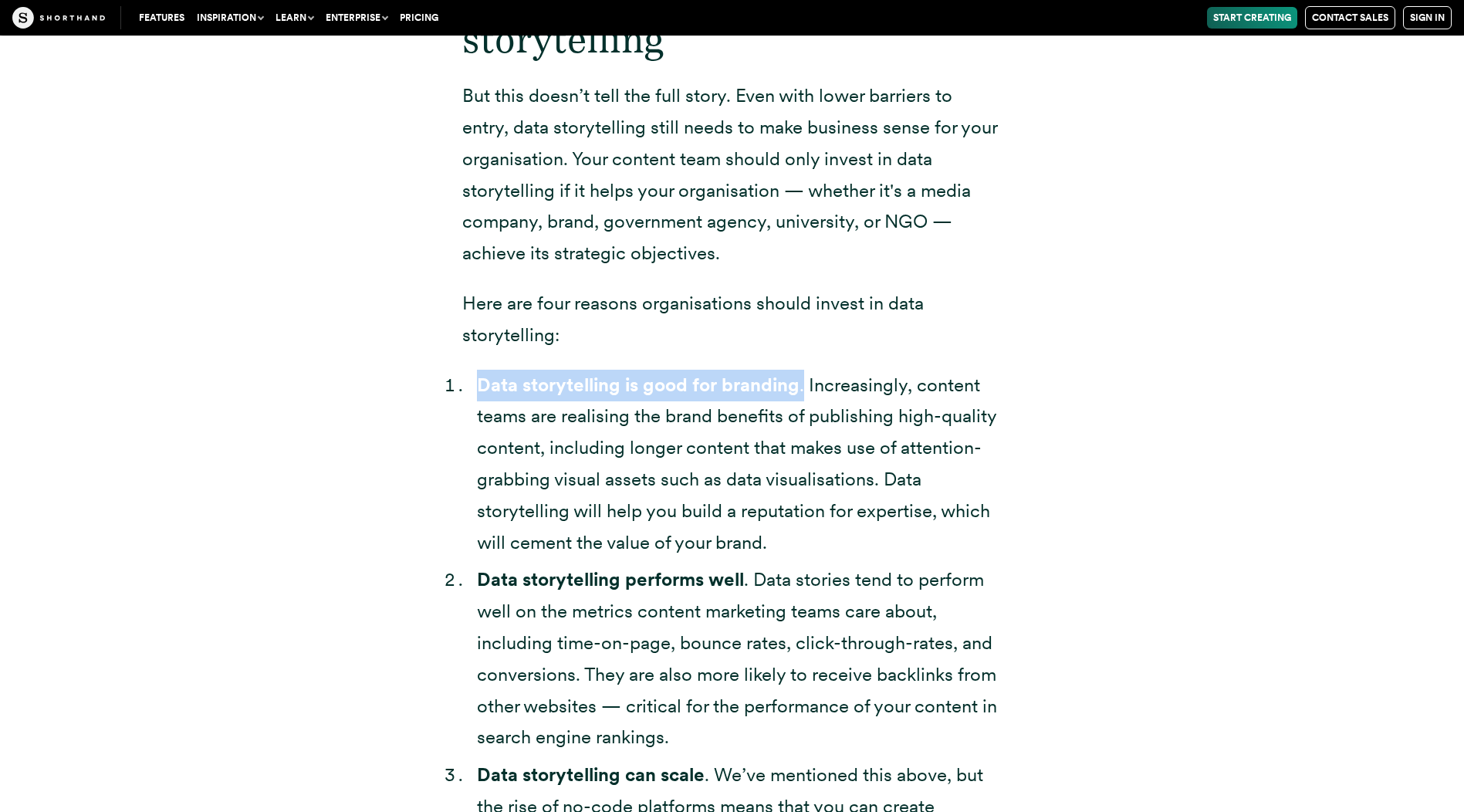
copy li "Data storytelling is good for branding ."
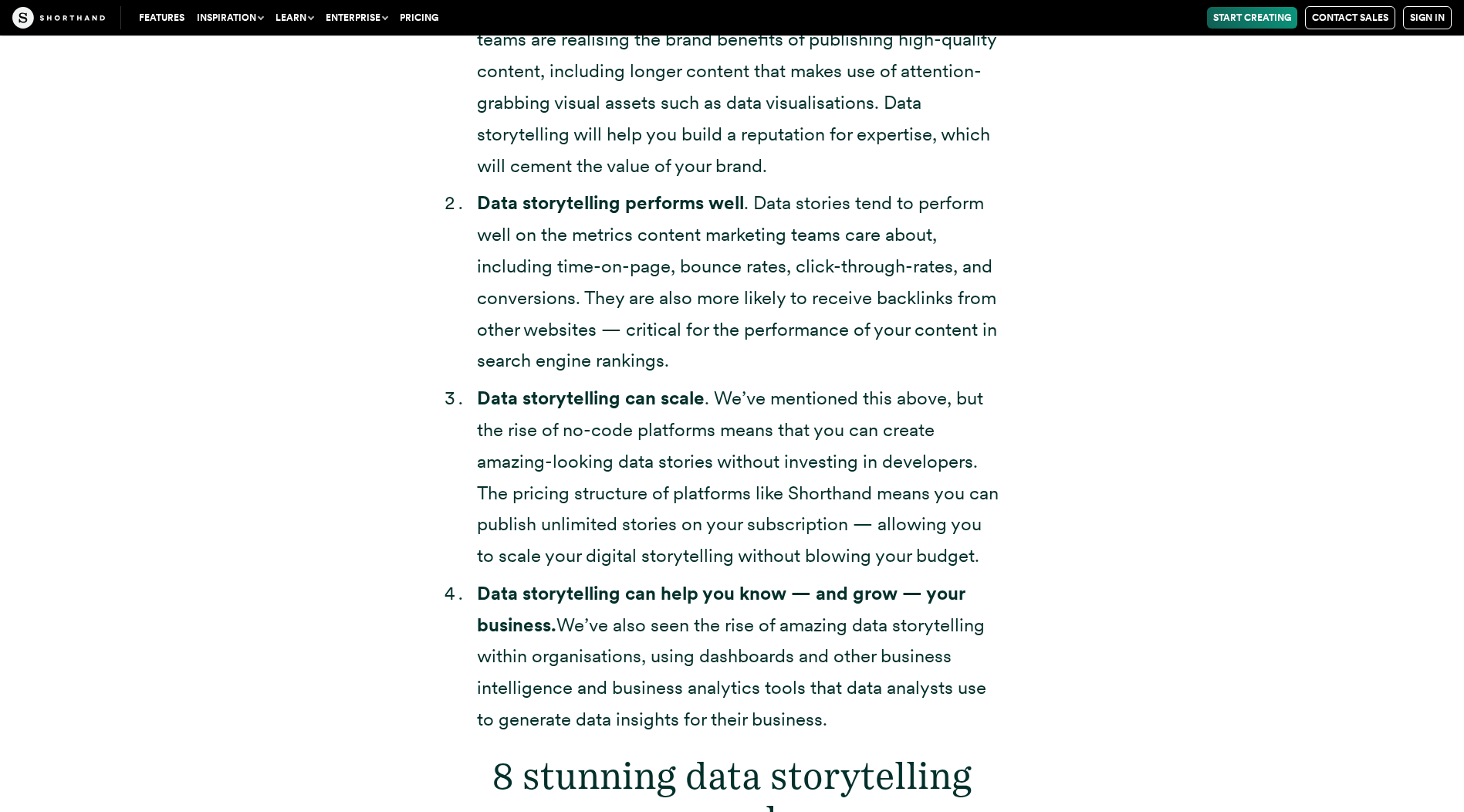
scroll to position [4753, 0]
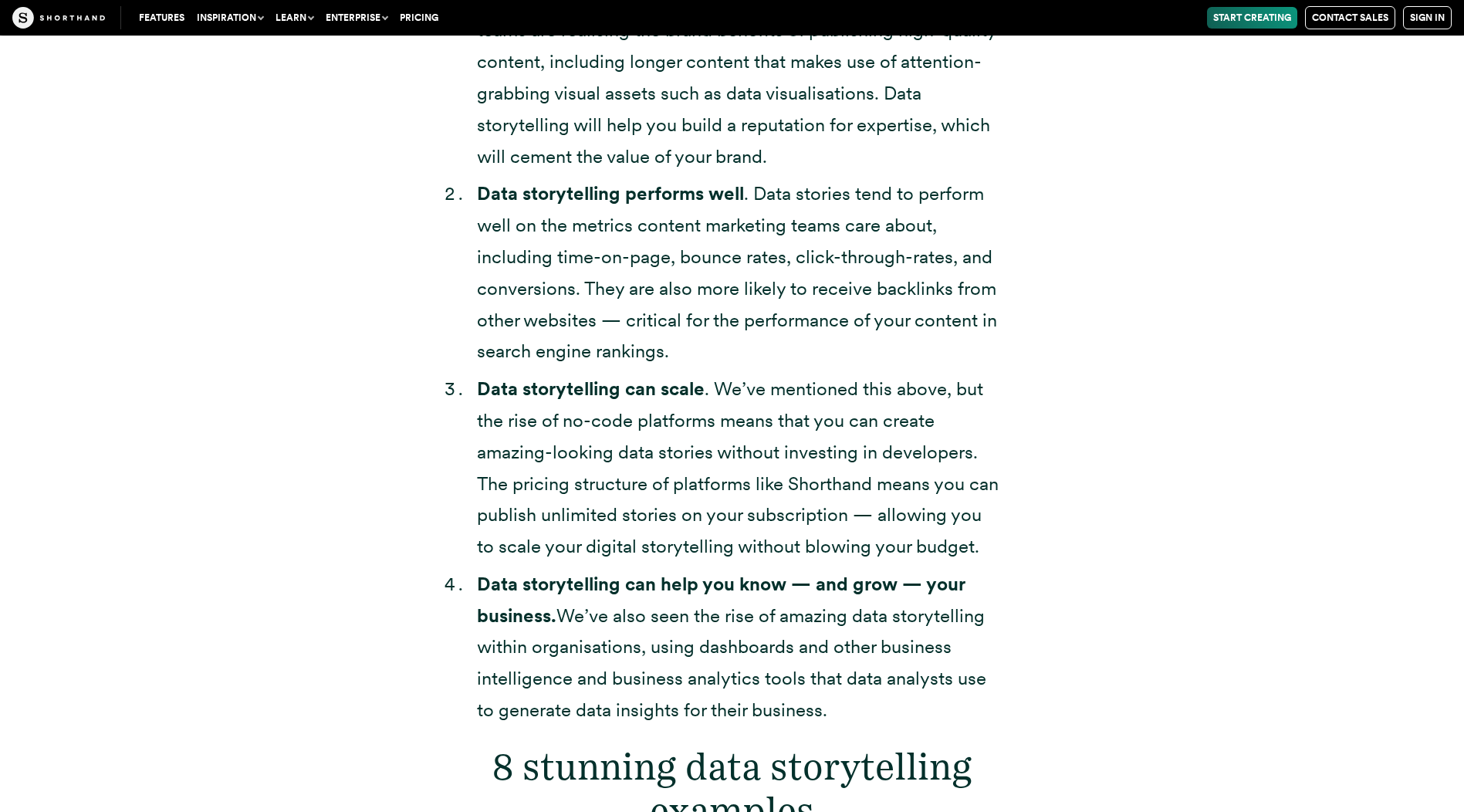
click at [487, 573] on strong "Data storytelling can help you know — and grow — your business." at bounding box center [720, 600] width 488 height 54
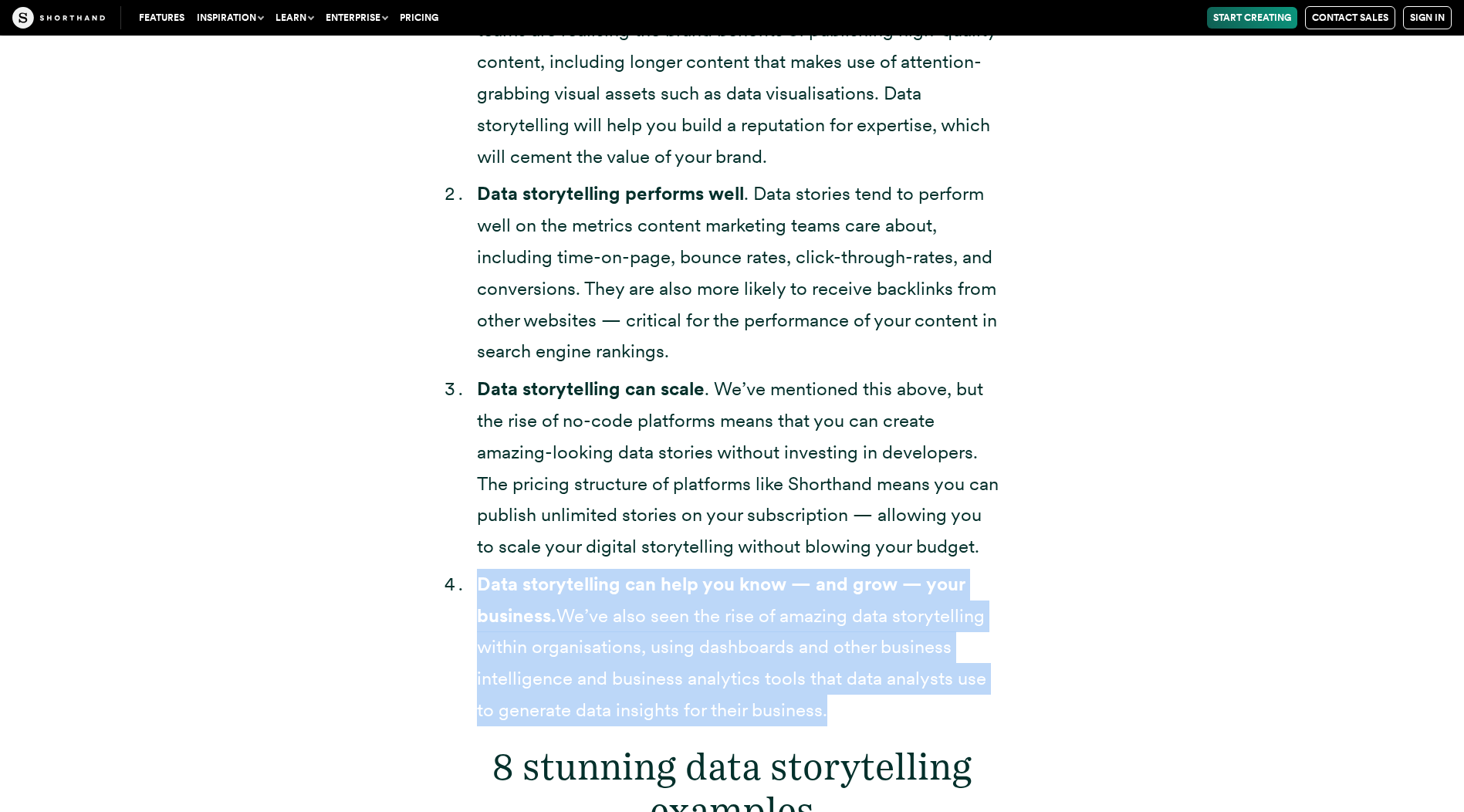
drag, startPoint x: 479, startPoint y: 553, endPoint x: 885, endPoint y: 674, distance: 423.6
click at [885, 674] on li "Data storytelling can help you know — and grow — your business. We’ve also seen…" at bounding box center [739, 647] width 526 height 157
copy li "Data storytelling can help you know — and grow — your business. We’ve also seen…"
